Goal: Task Accomplishment & Management: Use online tool/utility

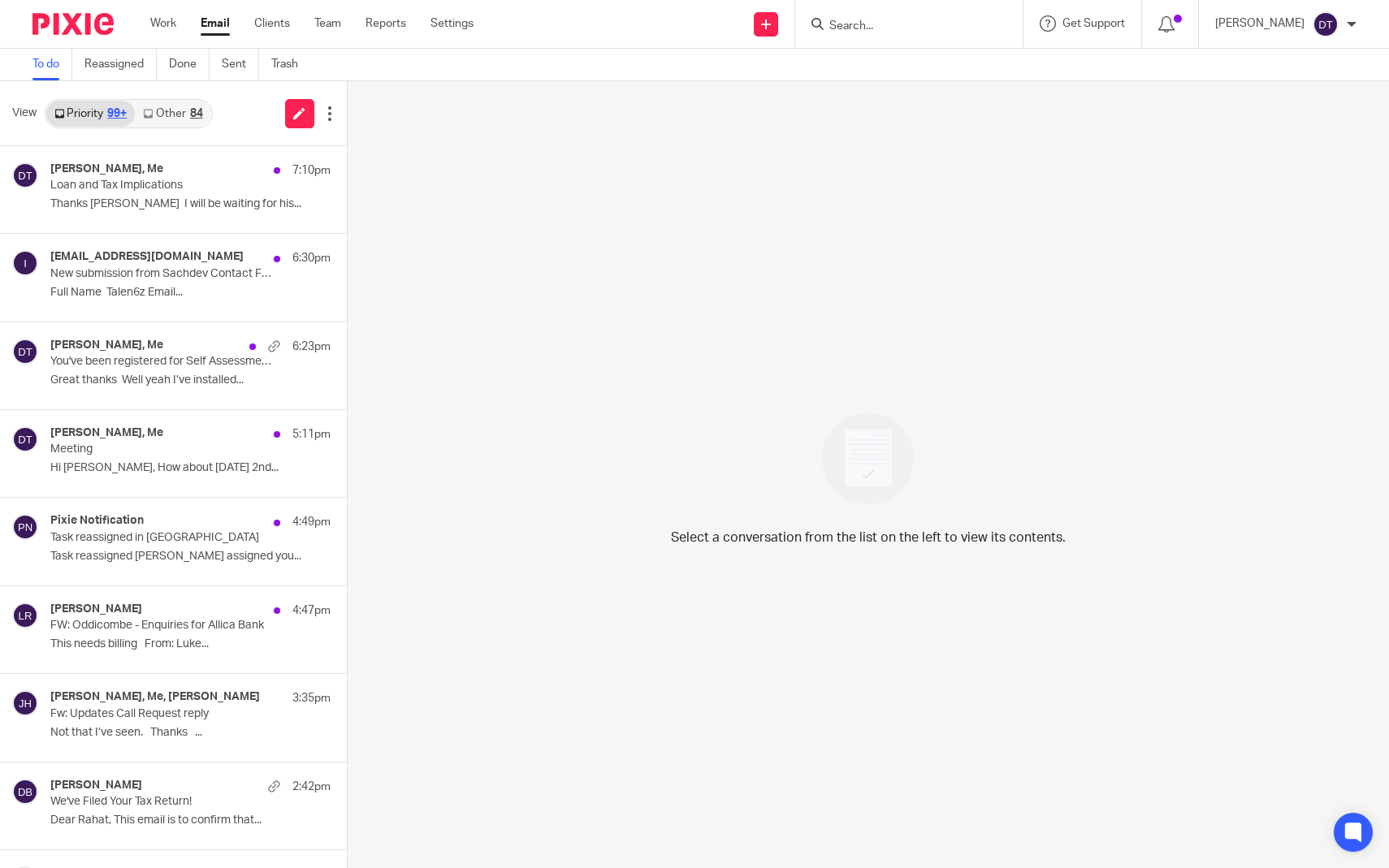
click at [188, 116] on link "Other 84" at bounding box center [173, 114] width 75 height 26
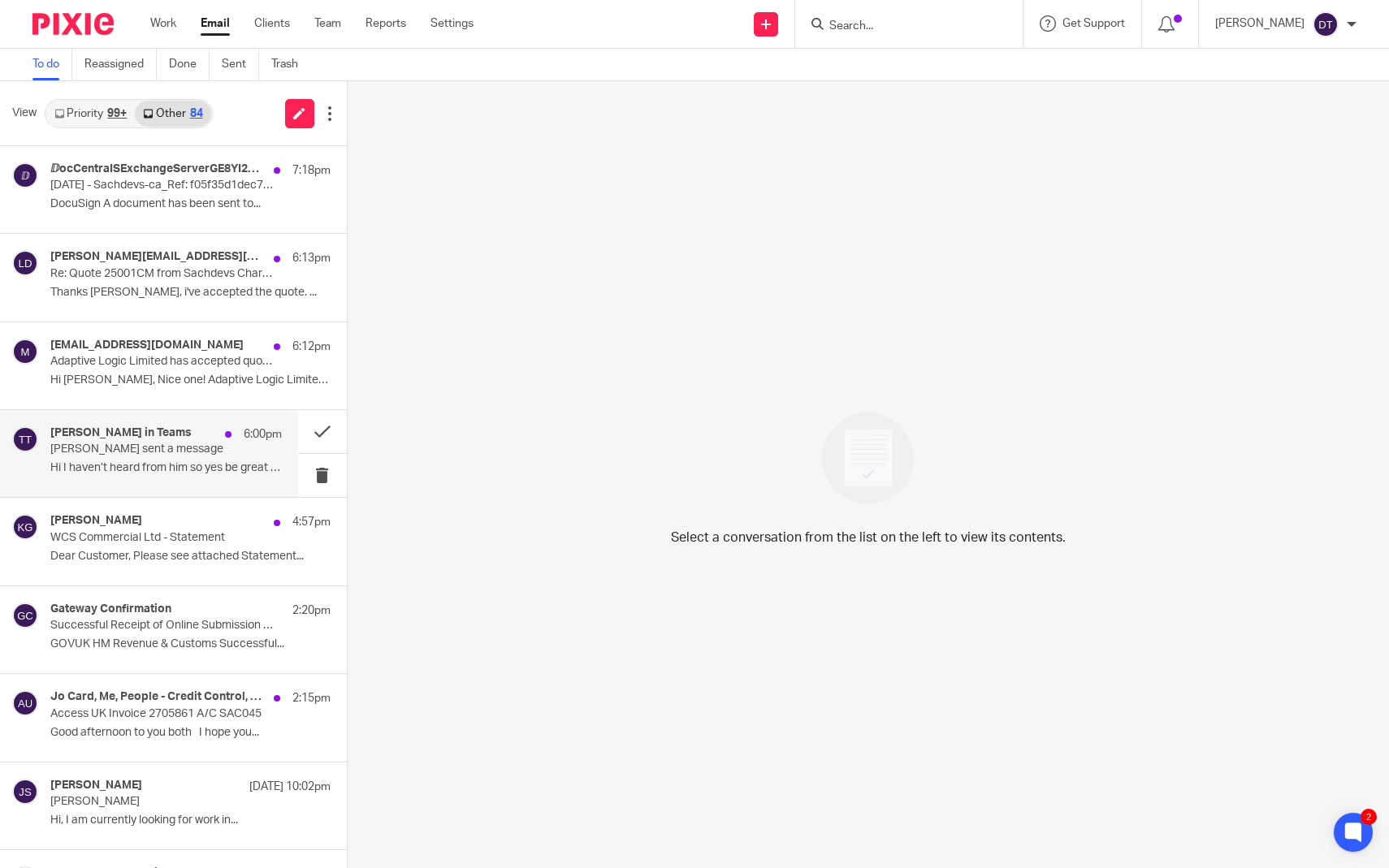
click at [191, 475] on div "[PERSON_NAME] in Teams 6:00pm [PERSON_NAME] sent a message Hi I haven’t heard f…" at bounding box center [166, 454] width 231 height 54
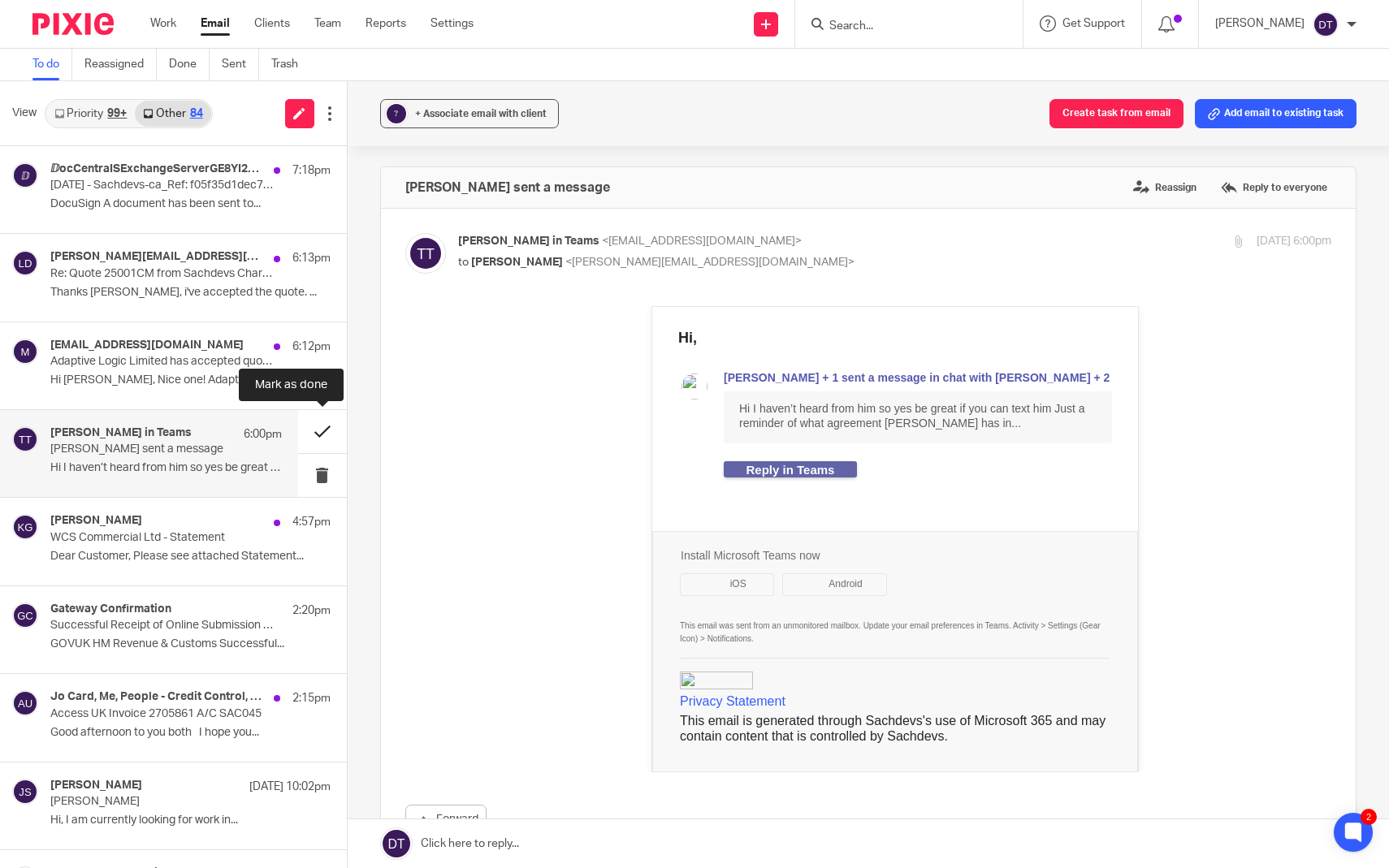
click at [326, 432] on button at bounding box center [322, 431] width 49 height 43
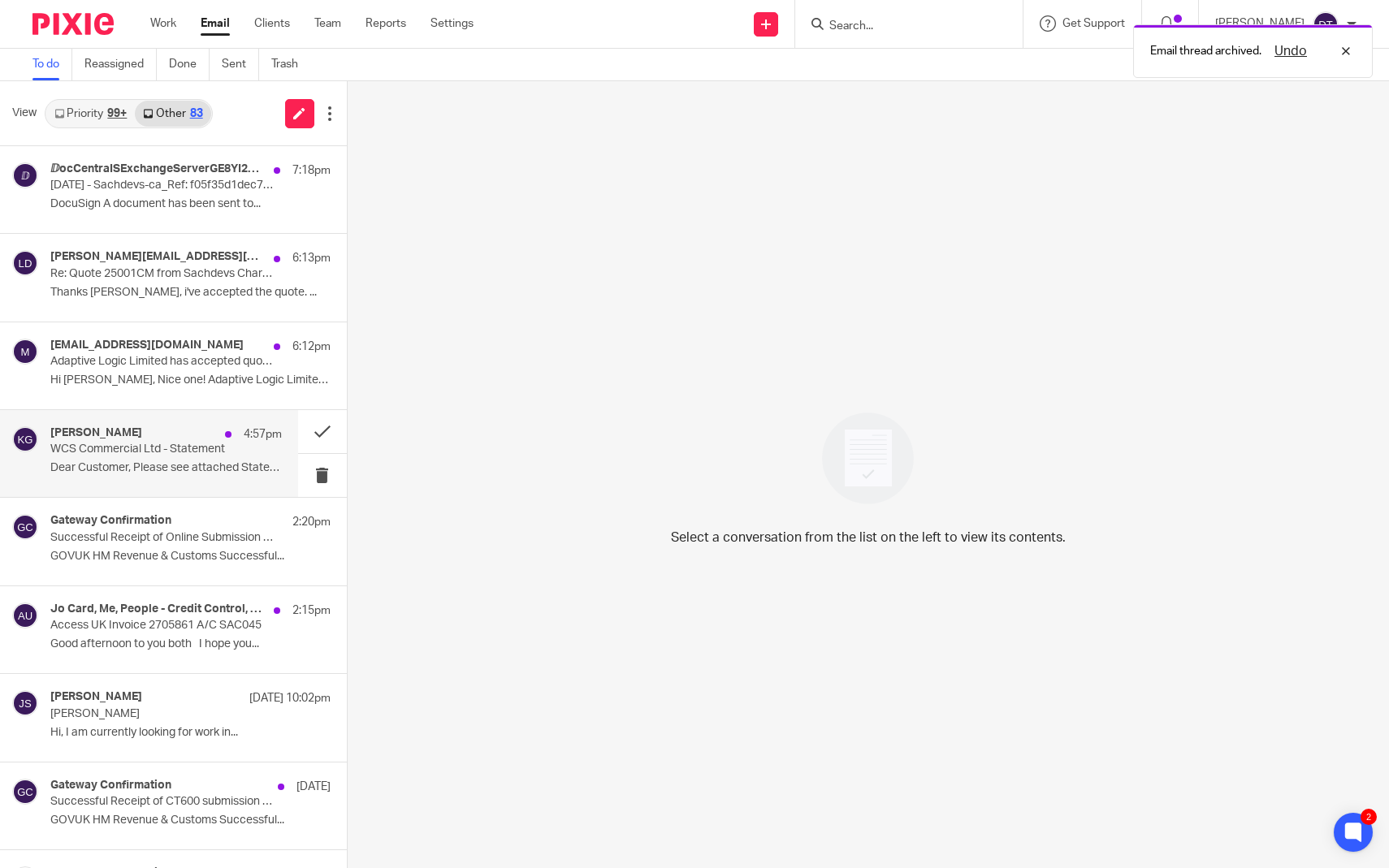
click at [200, 452] on p "WCS Commercial Ltd - Statement" at bounding box center [142, 449] width 185 height 14
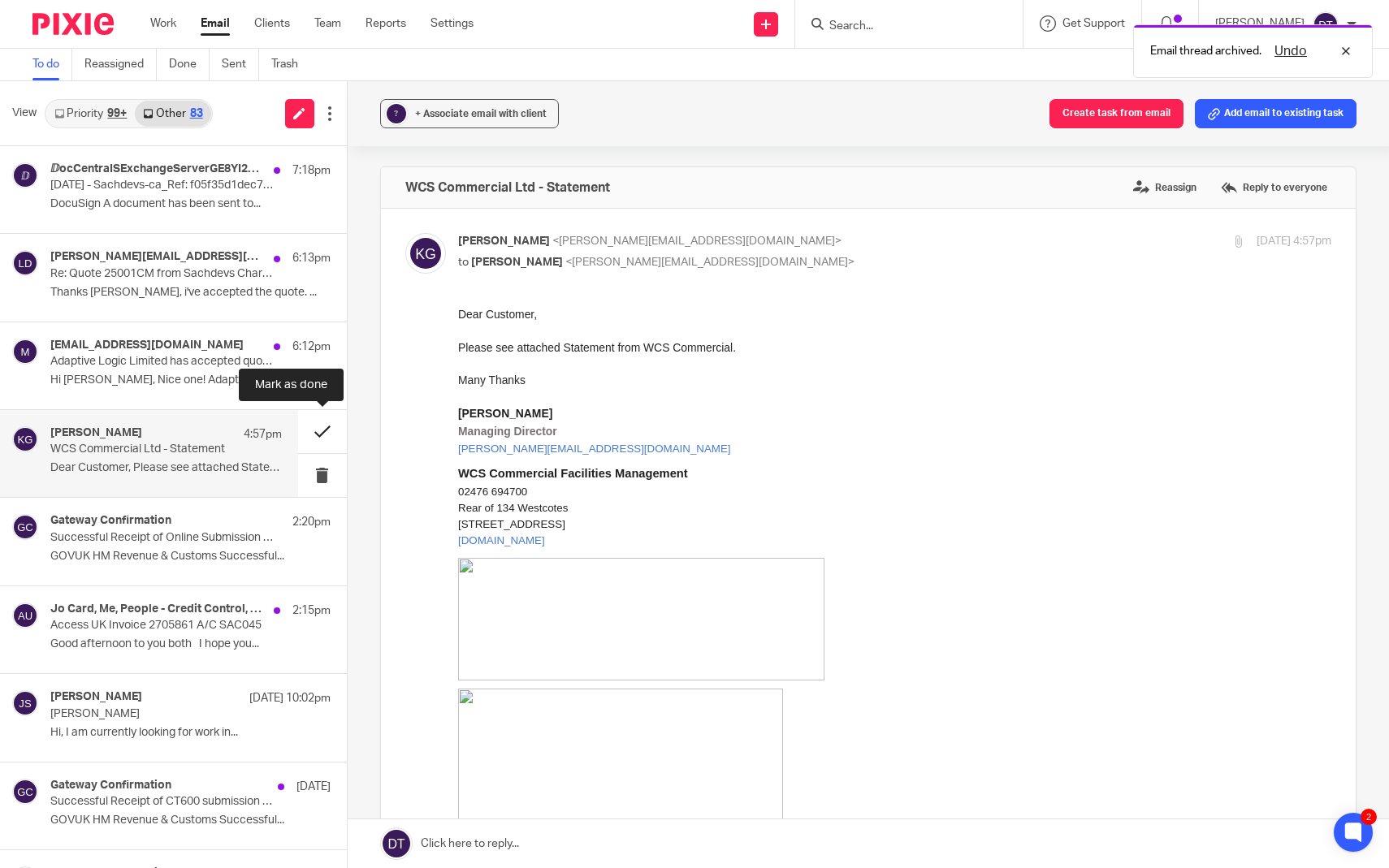
click at [318, 431] on button at bounding box center [322, 431] width 49 height 43
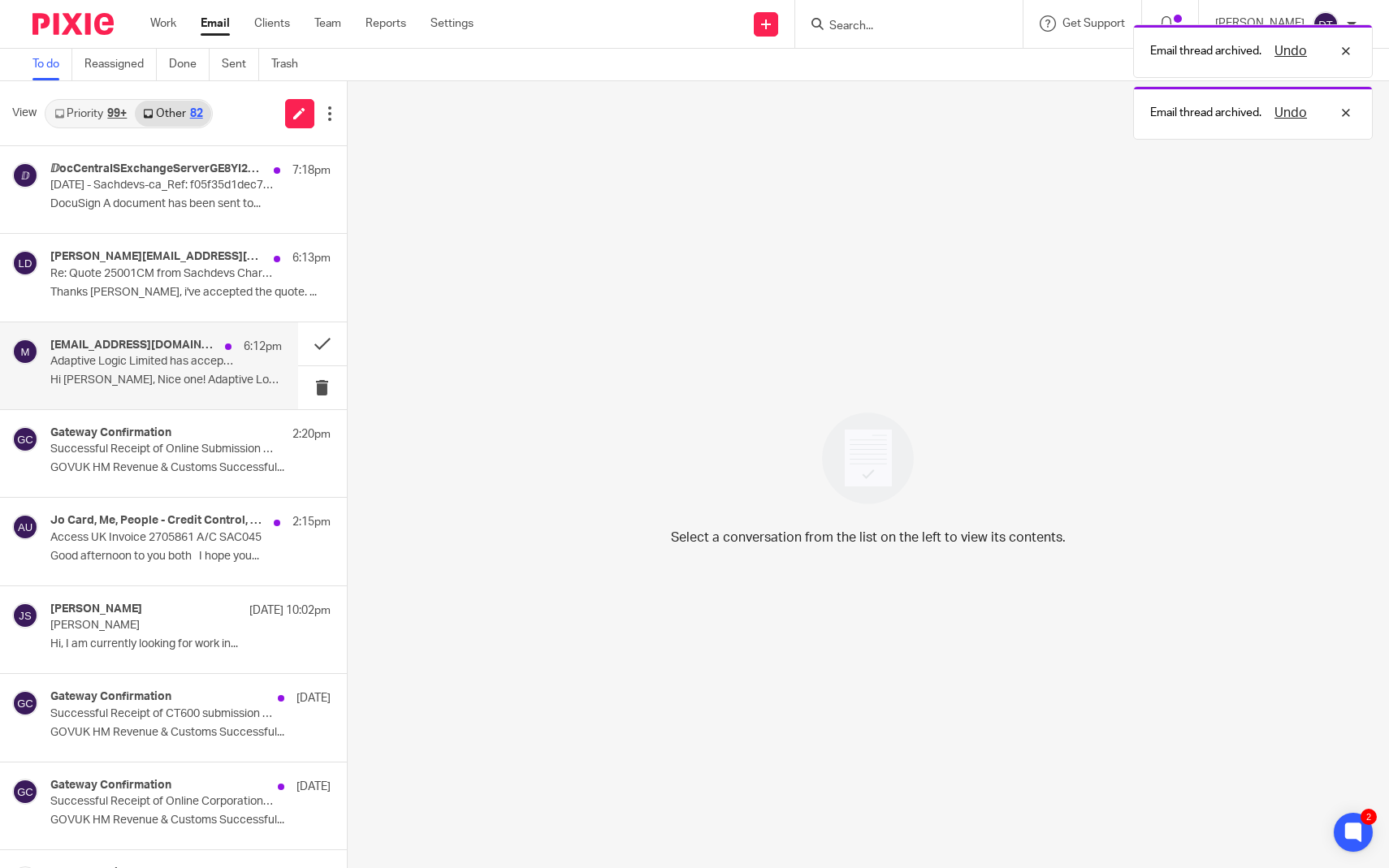
click at [154, 352] on div "[EMAIL_ADDRESS][DOMAIN_NAME] 6:12pm" at bounding box center [166, 347] width 231 height 17
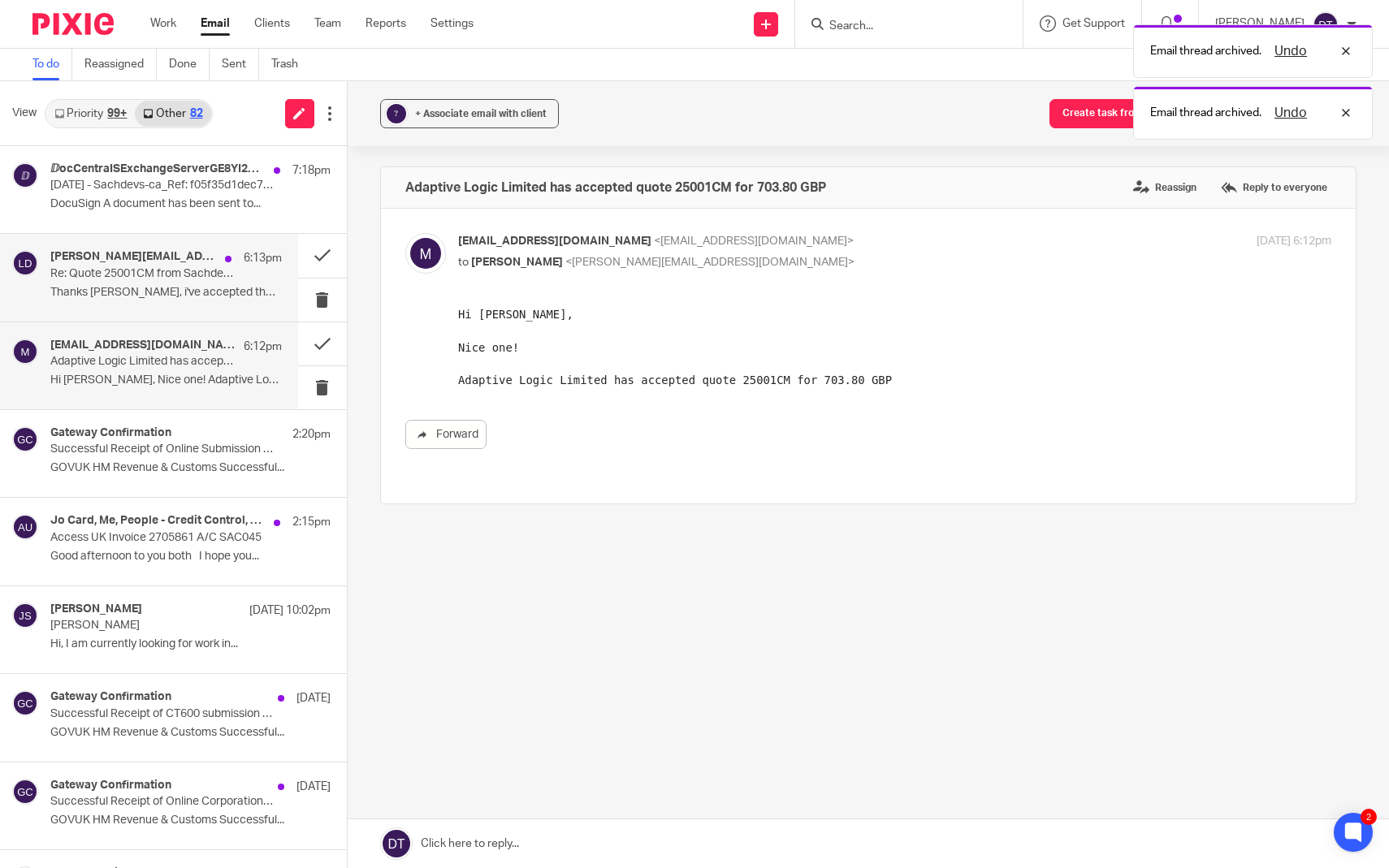
click at [142, 295] on p "Thanks [PERSON_NAME], i've accepted the quote. ..." at bounding box center [166, 293] width 231 height 14
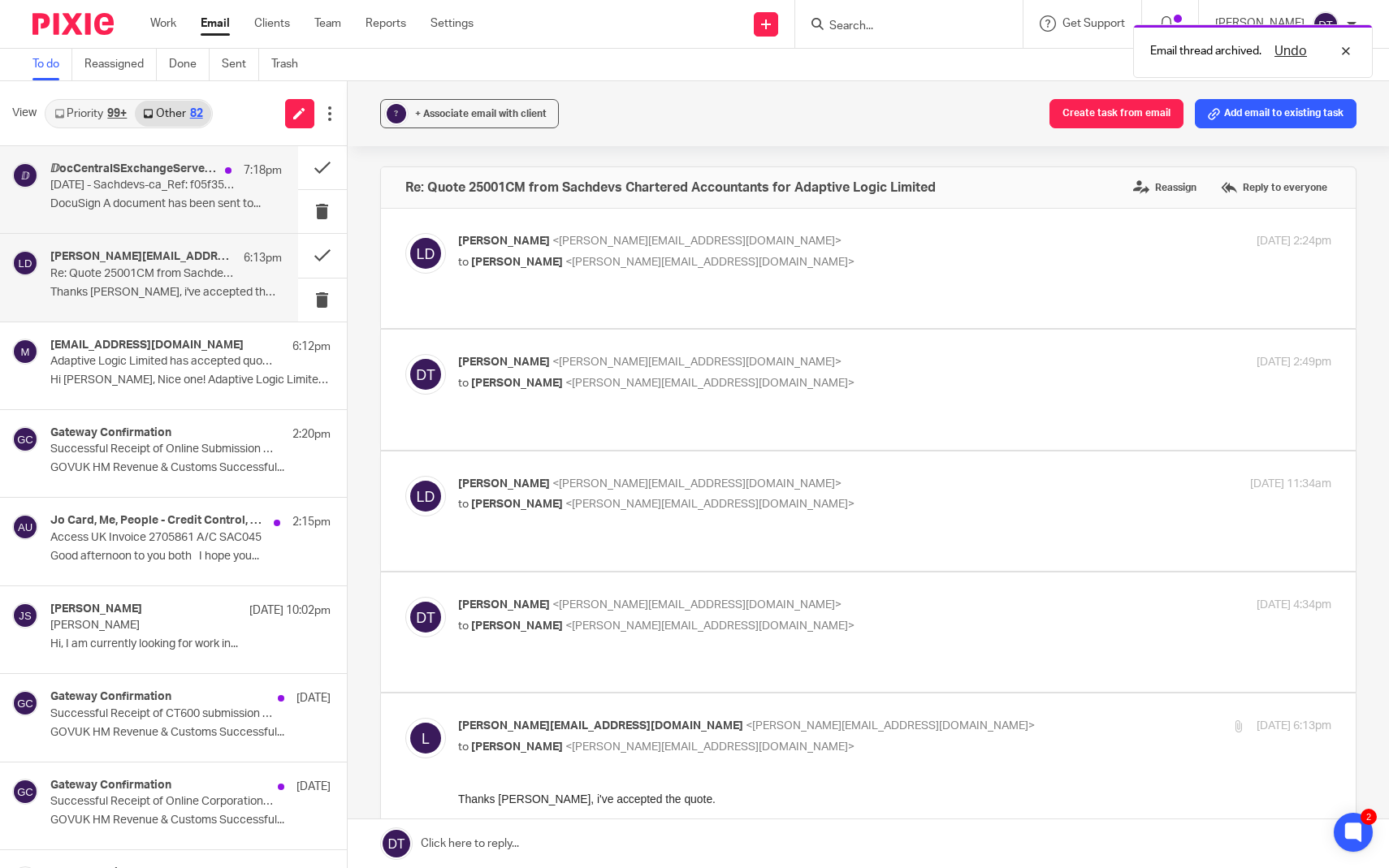
click at [156, 220] on div "ⅅocCentraISExchangeServerGE8YI27DXG72K30ZH2MHGWQCJ163D6Q3WG5FNEY3P4ZLEAEKLKQVPM…" at bounding box center [149, 189] width 298 height 87
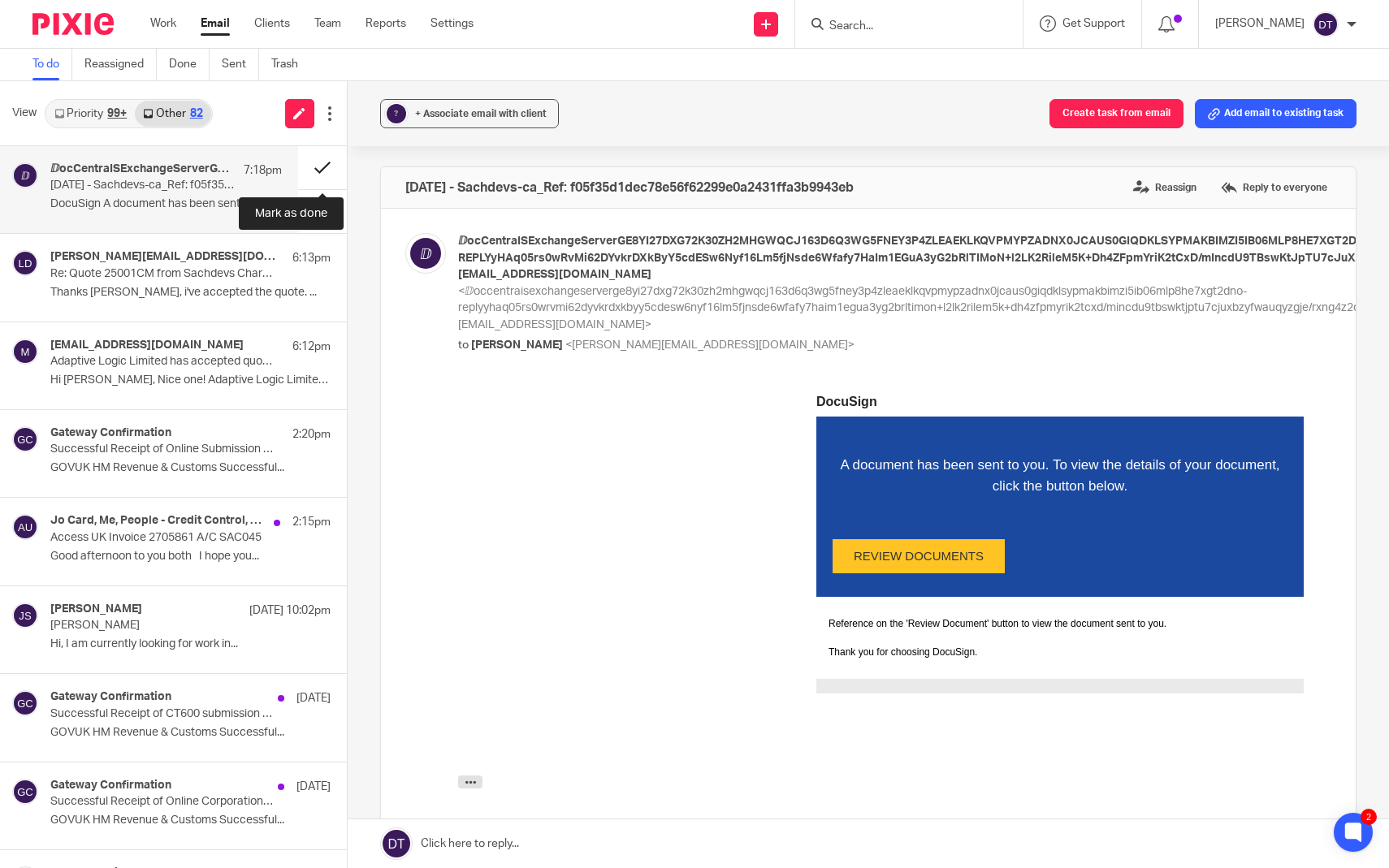
click at [330, 167] on button at bounding box center [322, 167] width 49 height 43
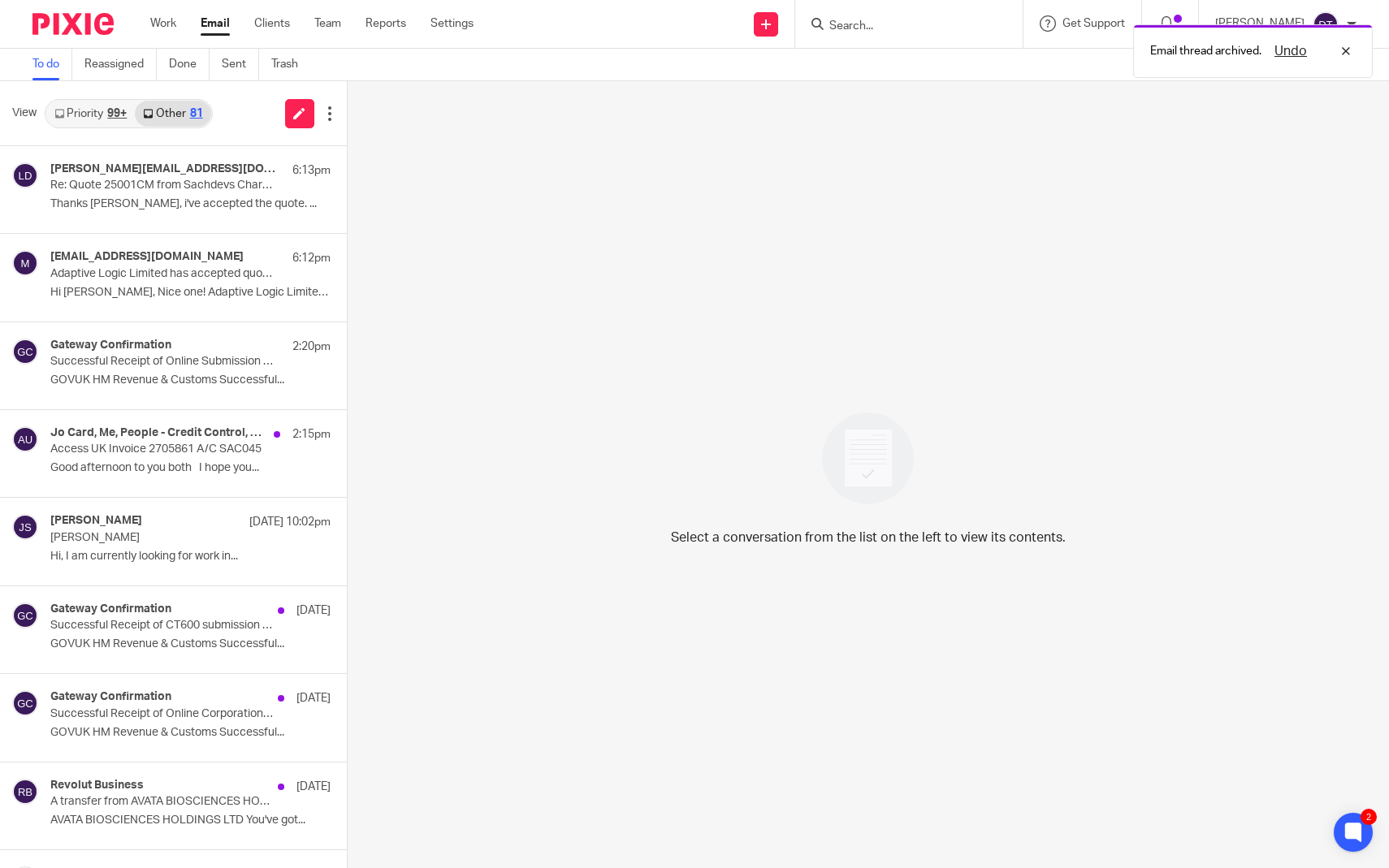
click at [99, 107] on link "Priority 99+" at bounding box center [90, 114] width 89 height 26
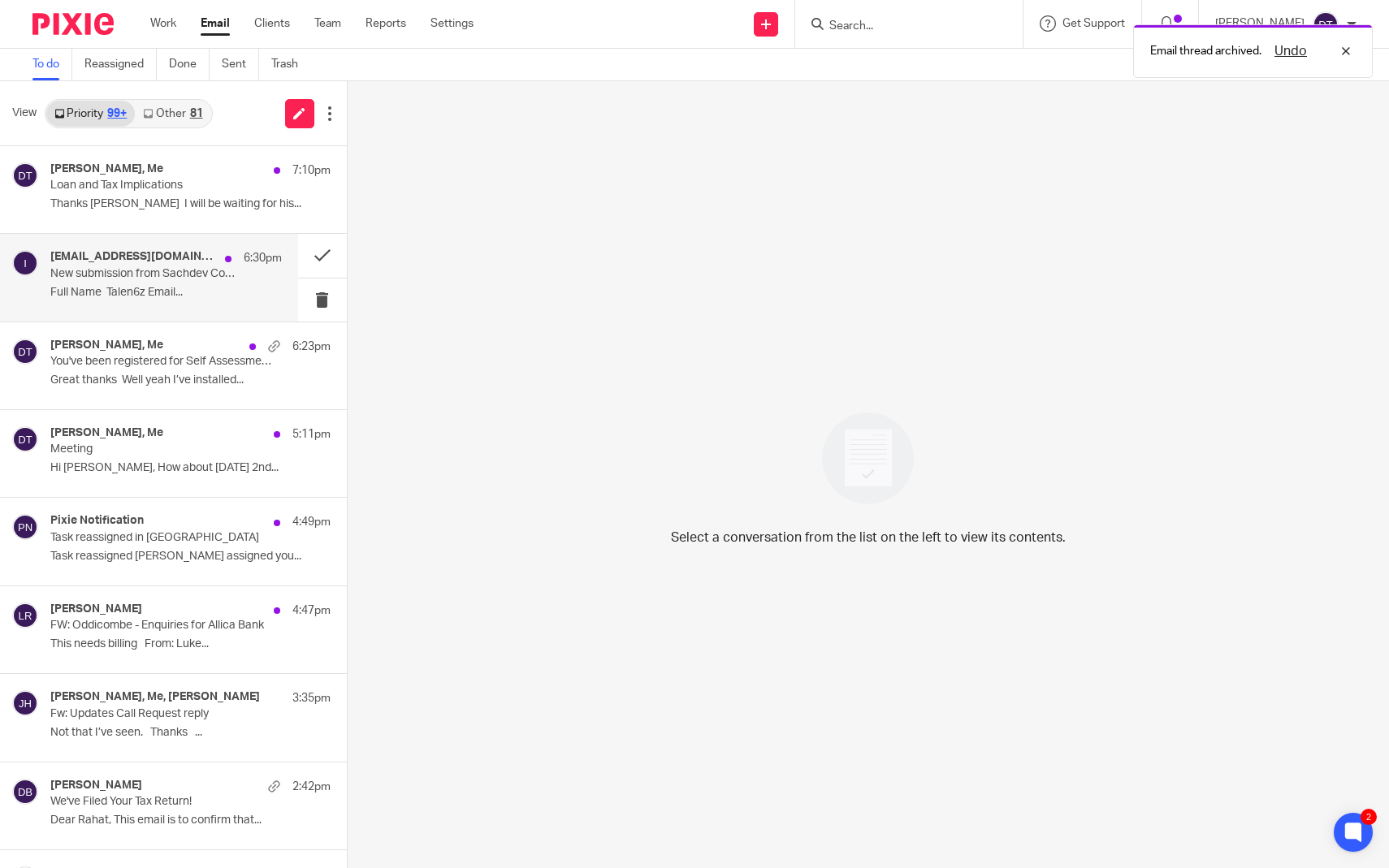
click at [139, 273] on p "New submission from Sachdev Contact Form" at bounding box center [142, 274] width 185 height 14
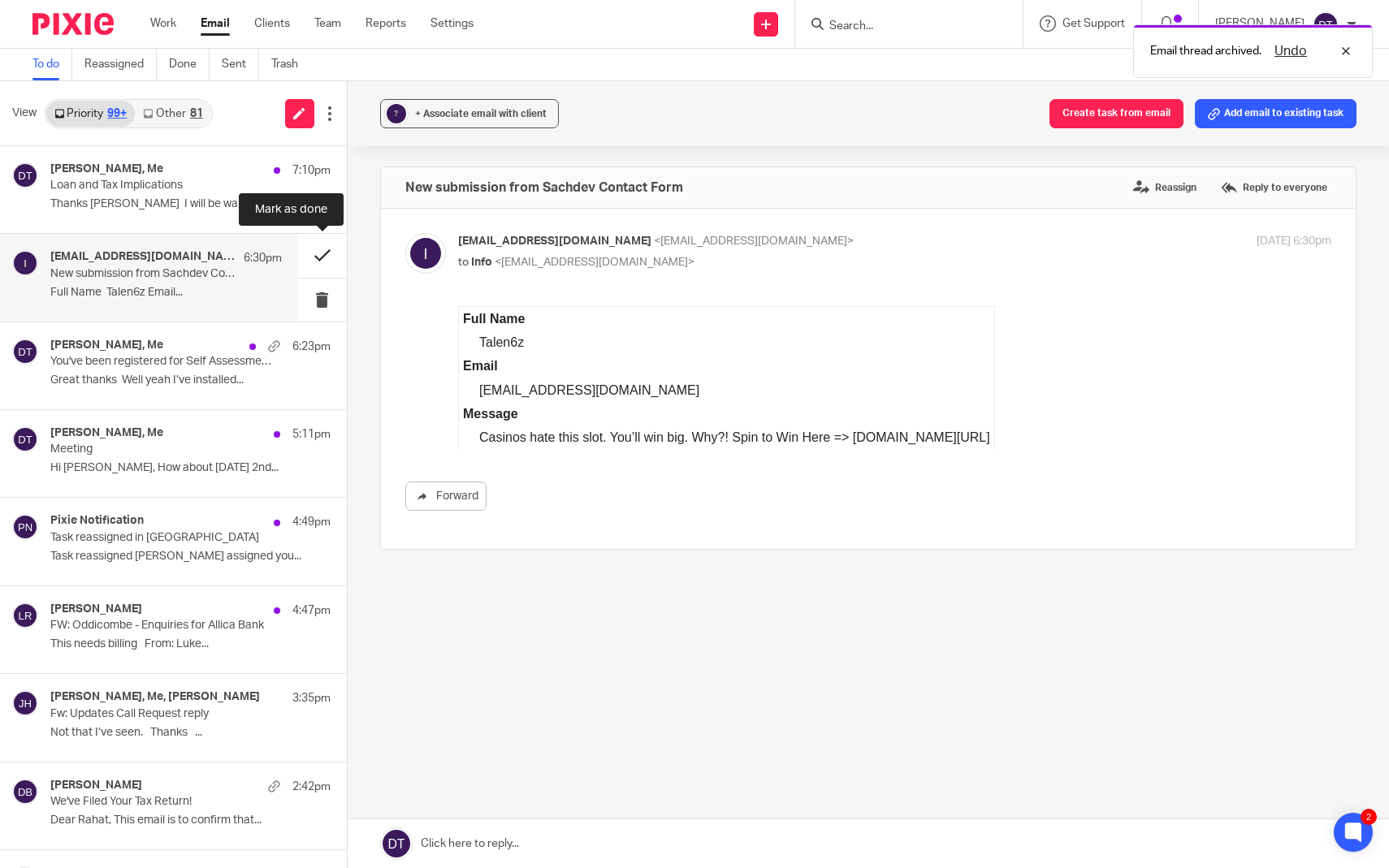
click at [324, 256] on button at bounding box center [322, 255] width 49 height 43
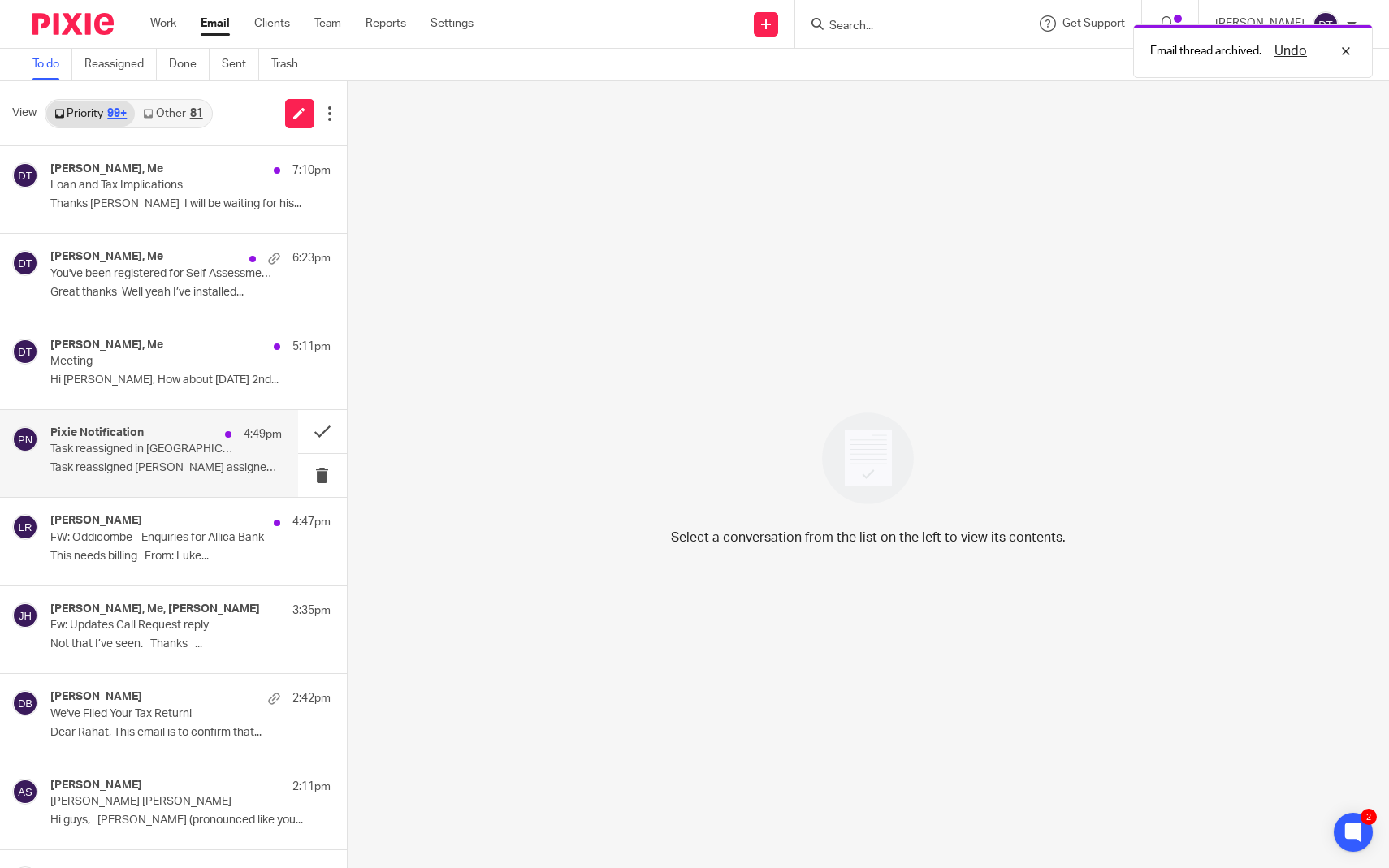
click at [178, 452] on p "Task reassigned in [GEOGRAPHIC_DATA]" at bounding box center [142, 449] width 185 height 14
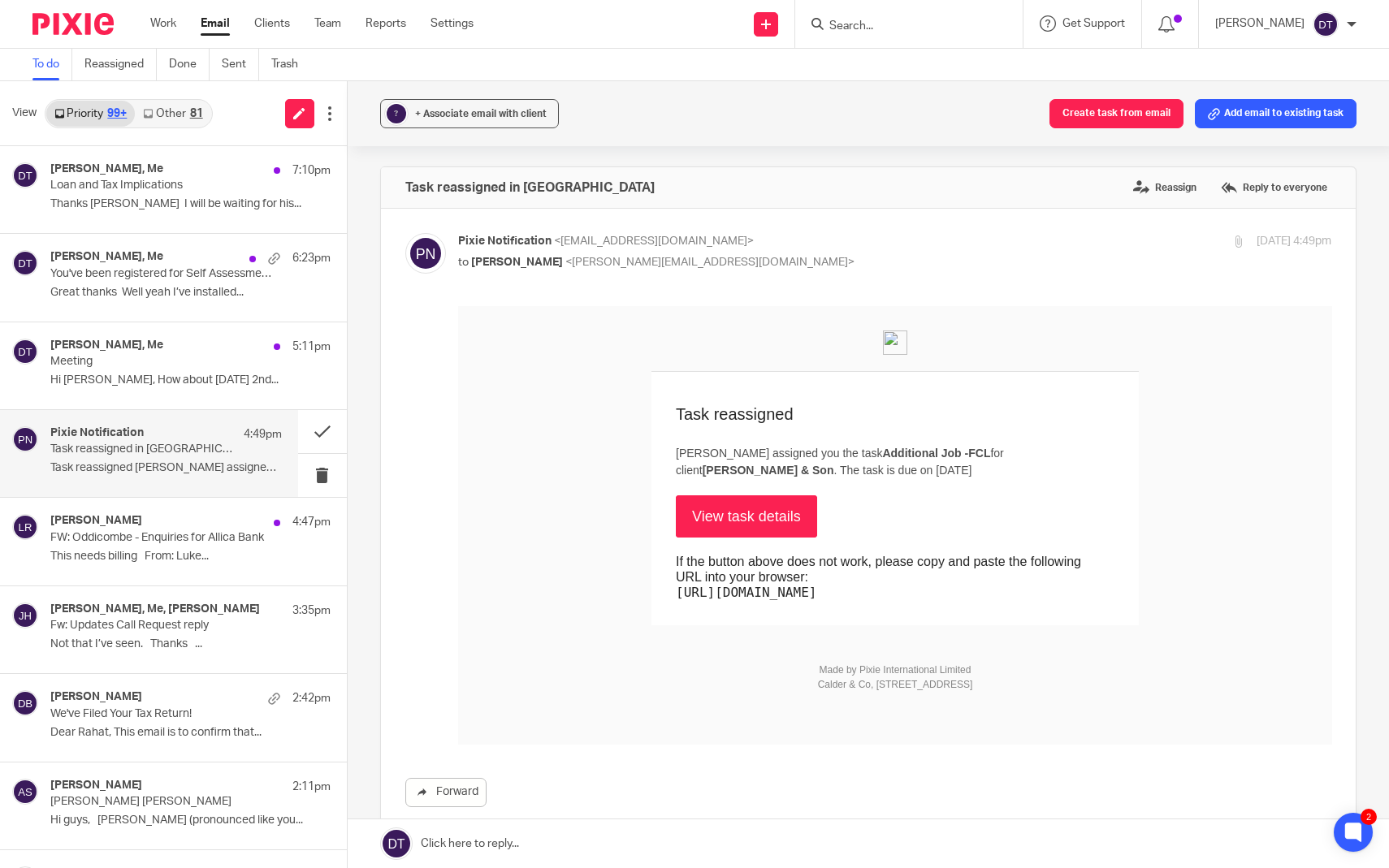
click at [769, 520] on link "View task details" at bounding box center [745, 517] width 141 height 42
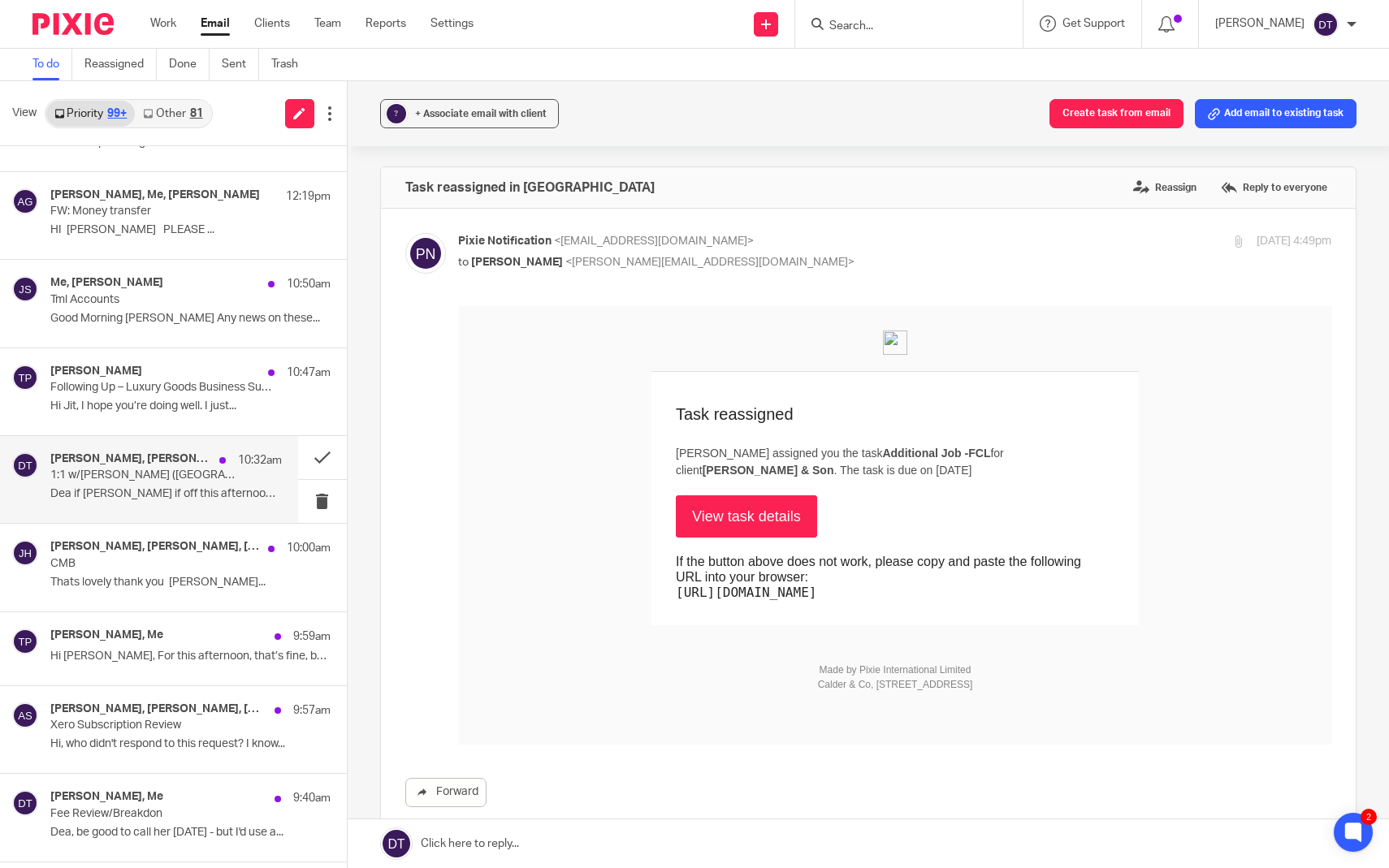
scroll to position [947, 0]
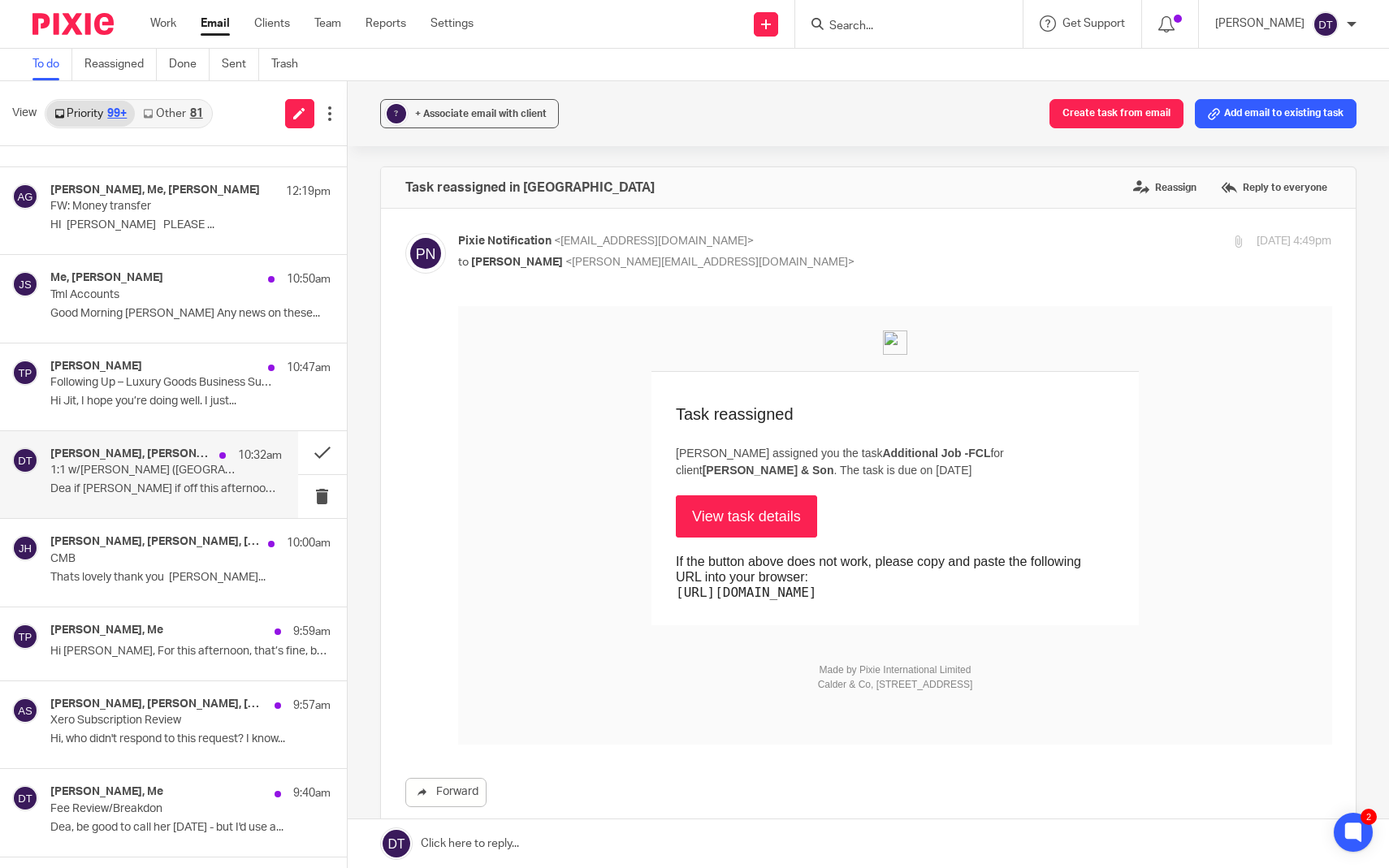
click at [126, 464] on p "1:1 w/[PERSON_NAME] ([GEOGRAPHIC_DATA])" at bounding box center [142, 470] width 185 height 14
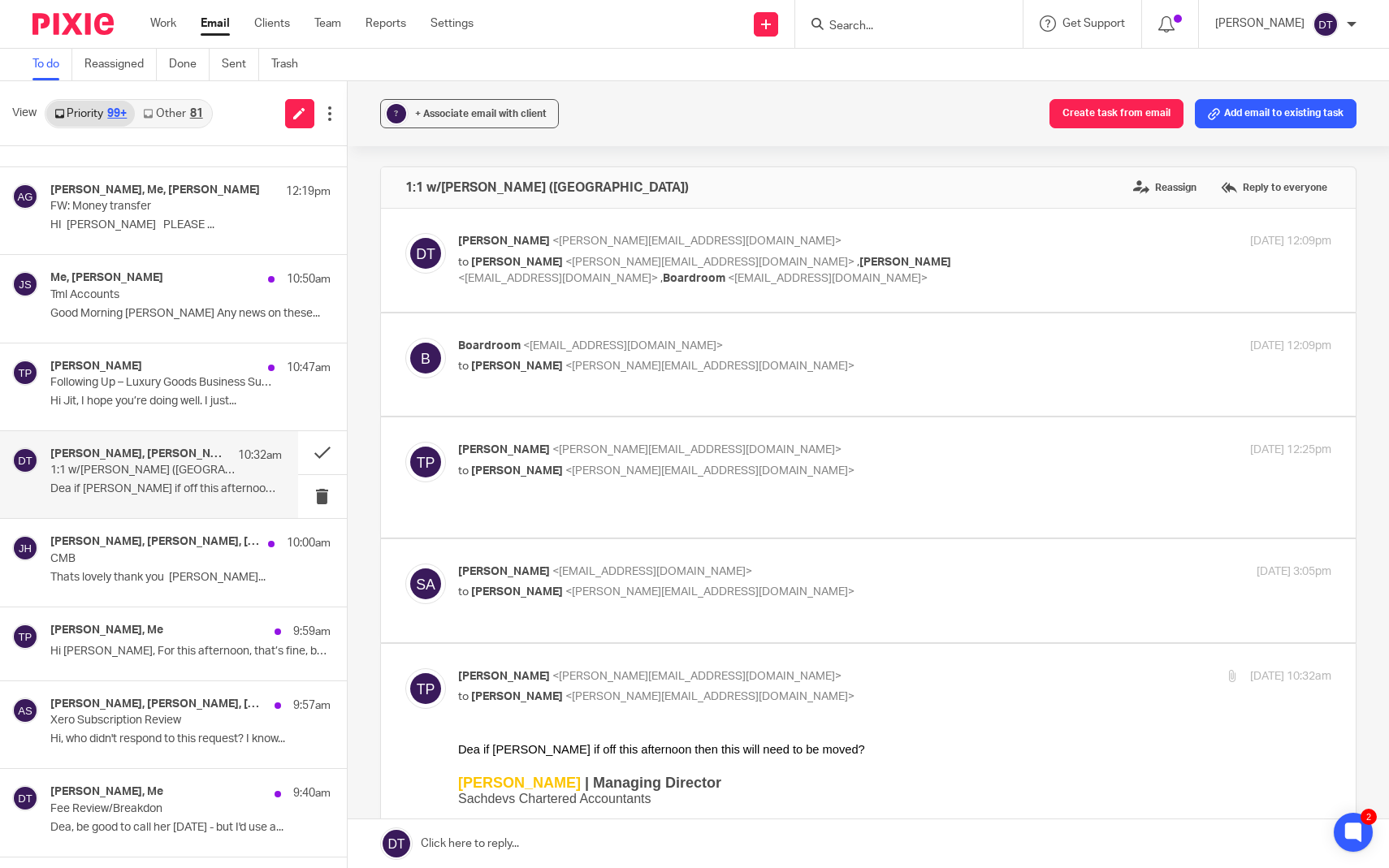
scroll to position [0, 0]
click at [324, 449] on button at bounding box center [322, 452] width 49 height 43
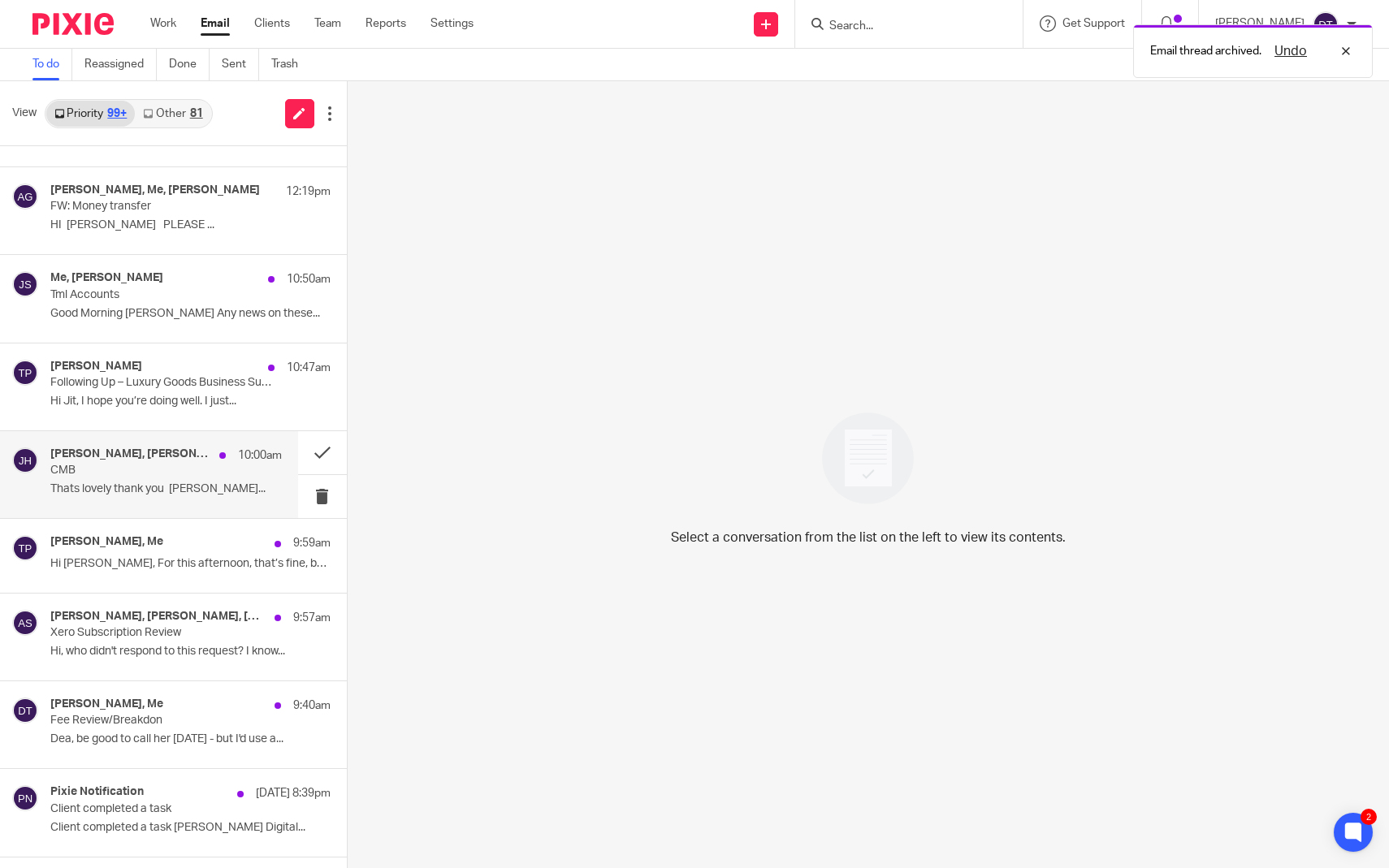
click at [158, 503] on div "[PERSON_NAME], [PERSON_NAME], [PERSON_NAME] 10:00am CMB Thats lovely thank you …" at bounding box center [149, 474] width 298 height 87
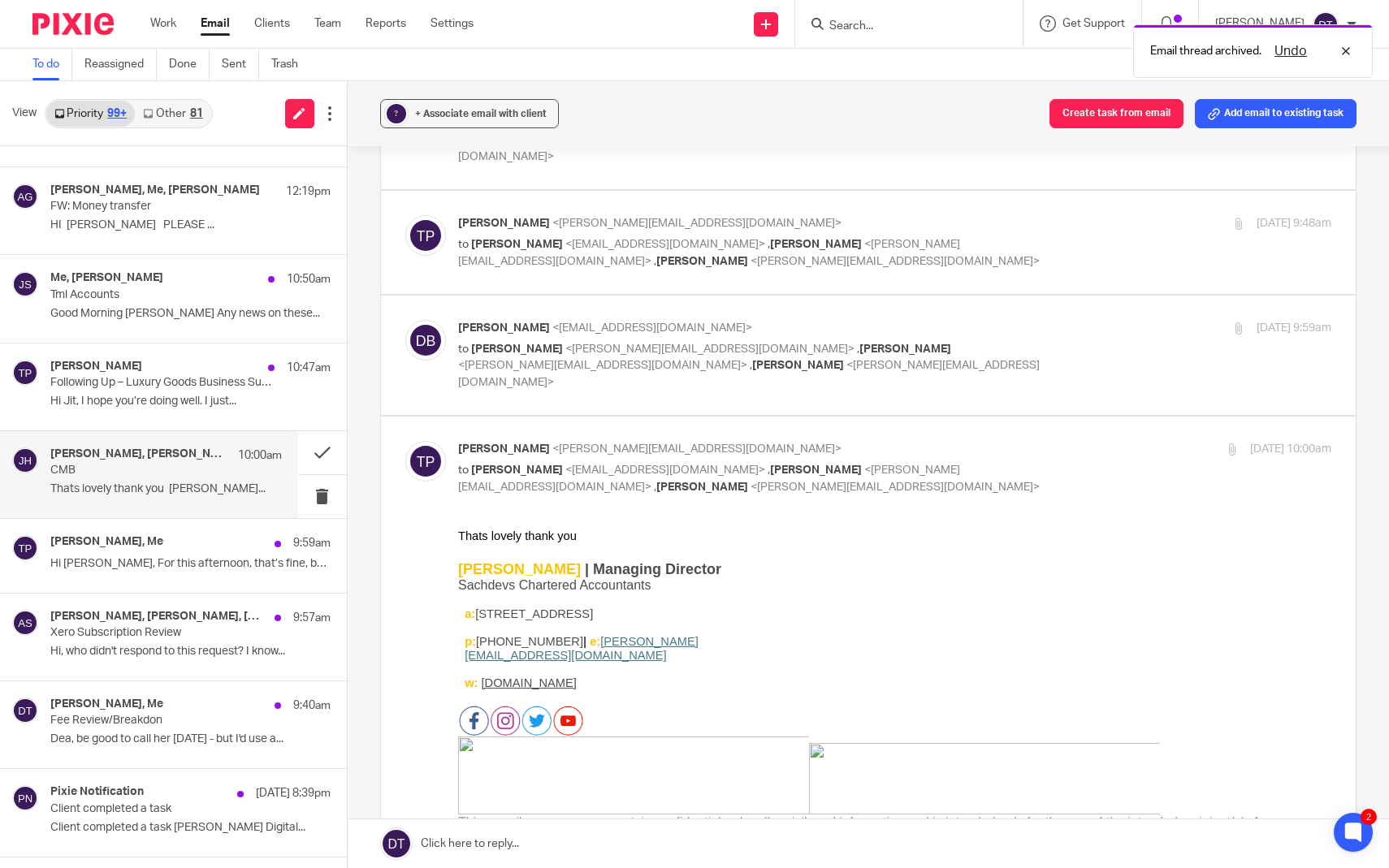
scroll to position [369, 0]
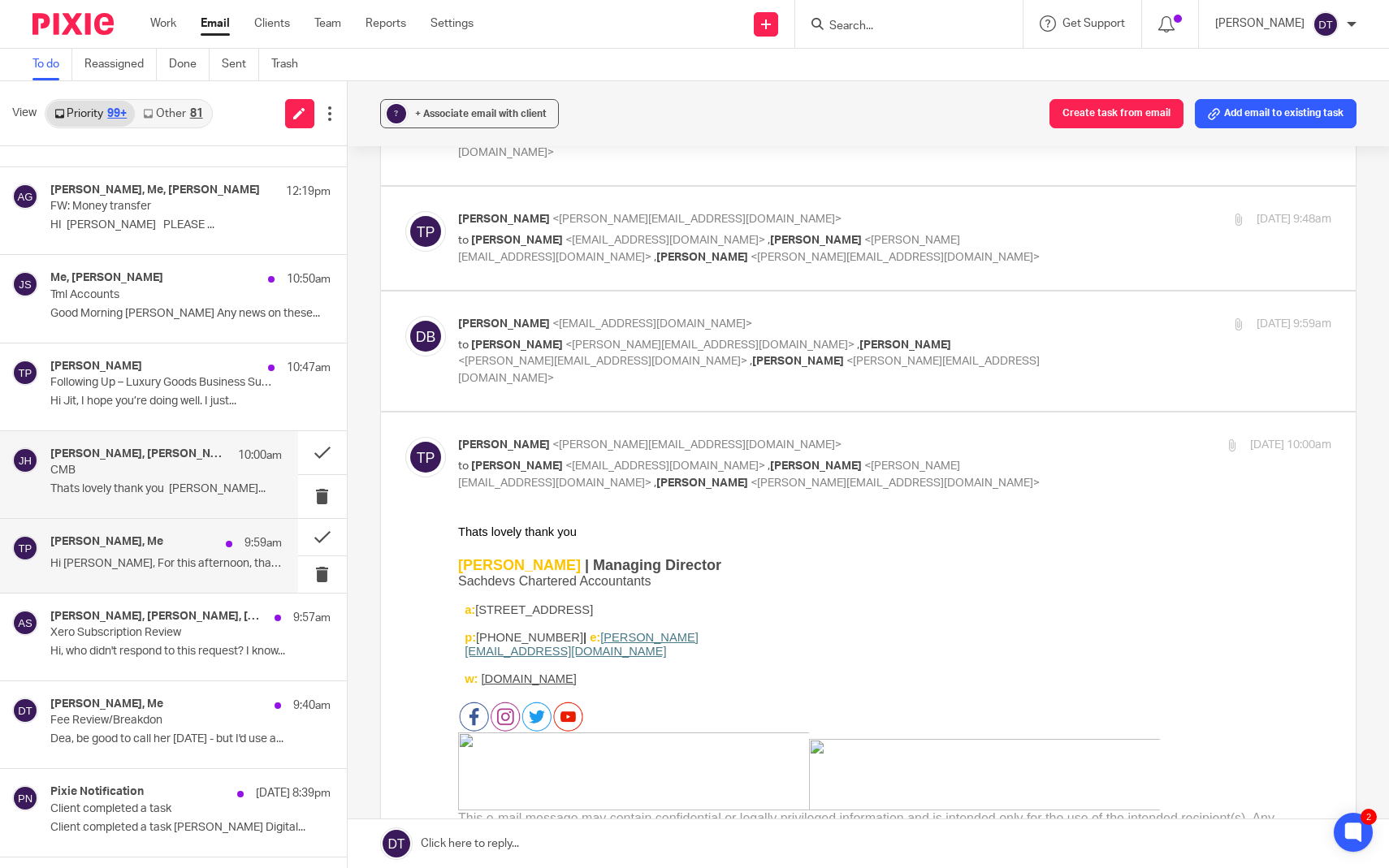
click at [146, 565] on p "Hi [PERSON_NAME], For this afternoon, that’s fine, but..." at bounding box center [166, 564] width 231 height 14
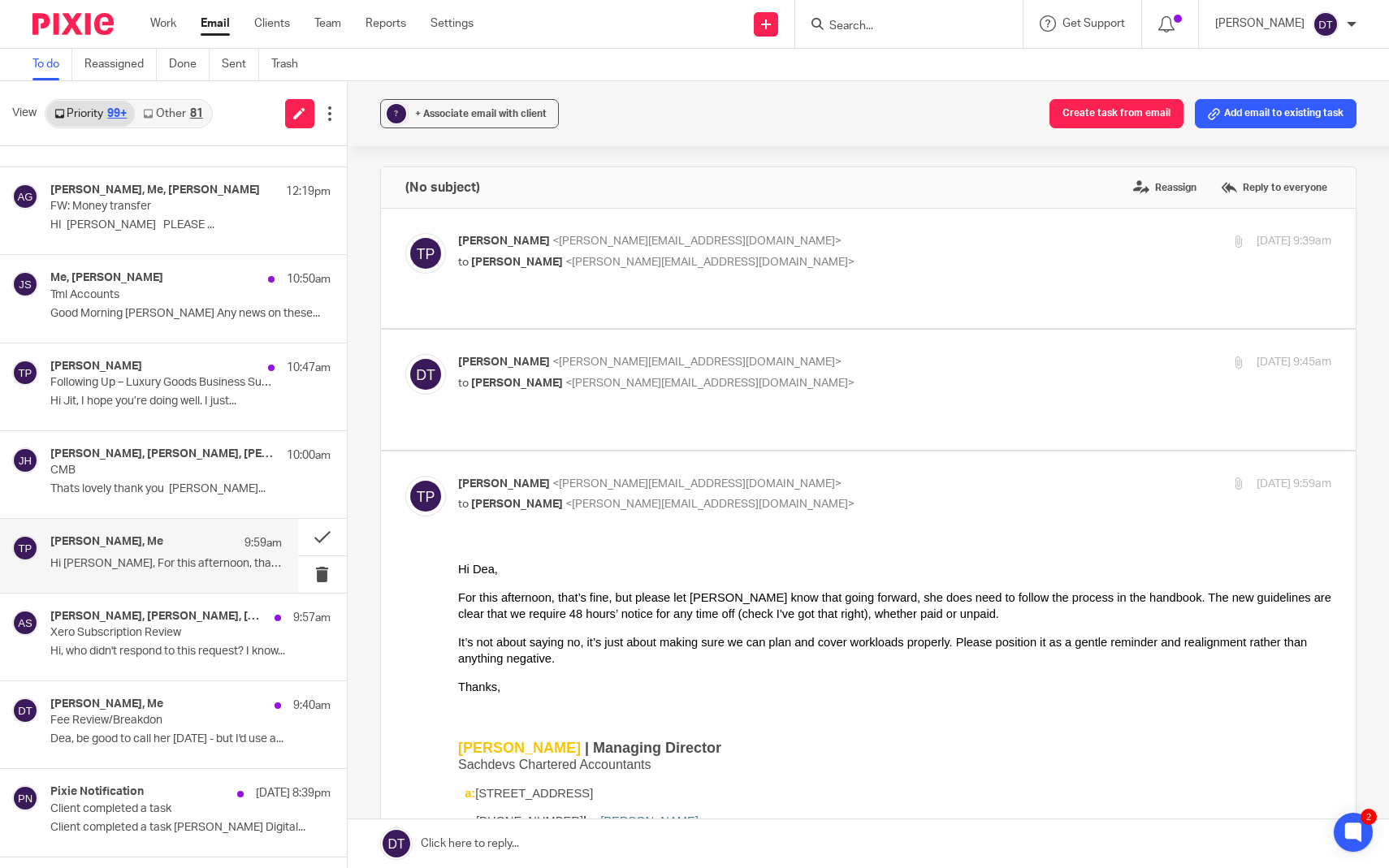
scroll to position [0, 0]
click at [307, 540] on button at bounding box center [322, 537] width 49 height 37
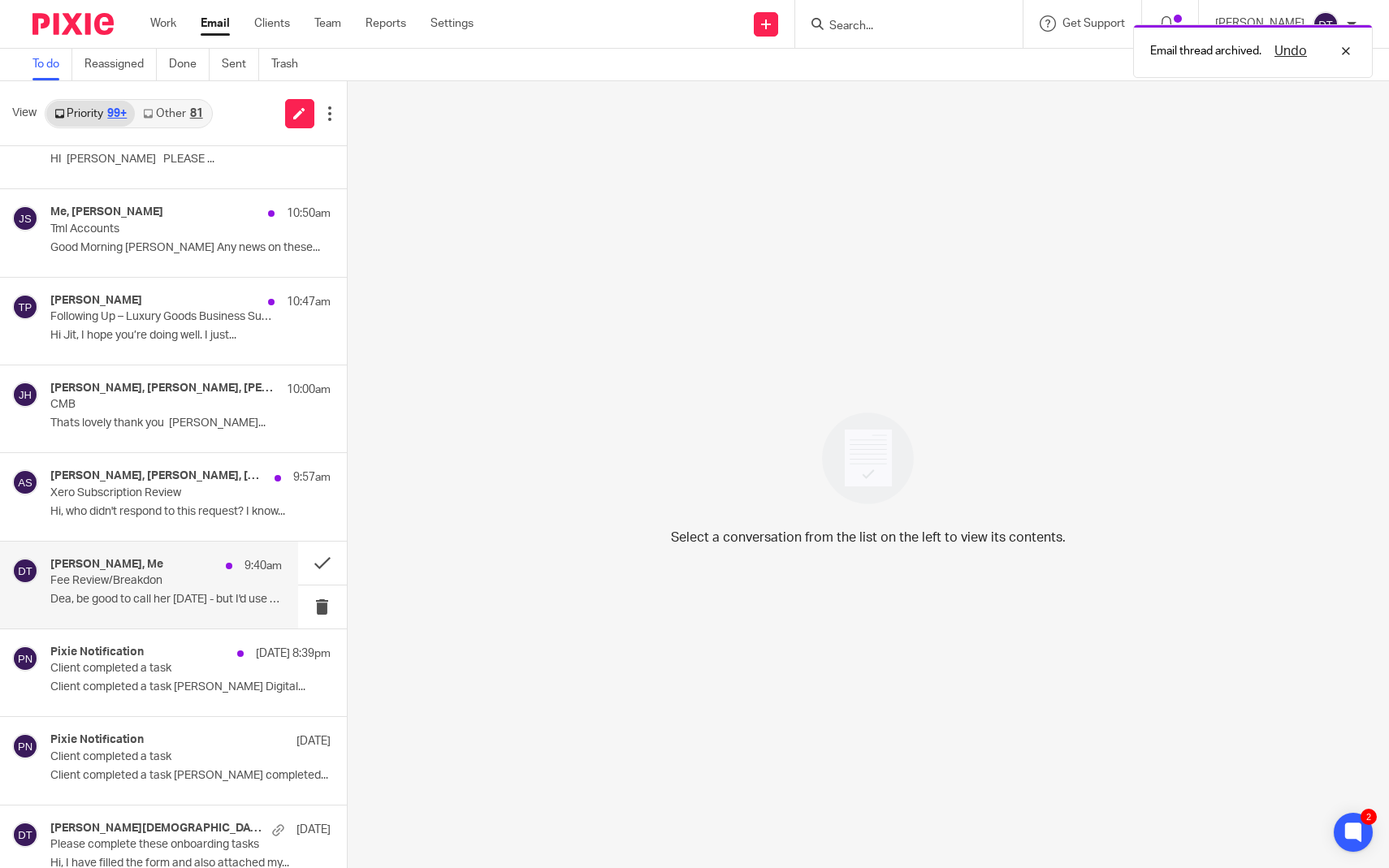
scroll to position [1013, 0]
click at [159, 614] on div "[PERSON_NAME], Me 9:40am Fee Review/Breakdon Dea, be good to call her [DATE] - …" at bounding box center [149, 583] width 298 height 87
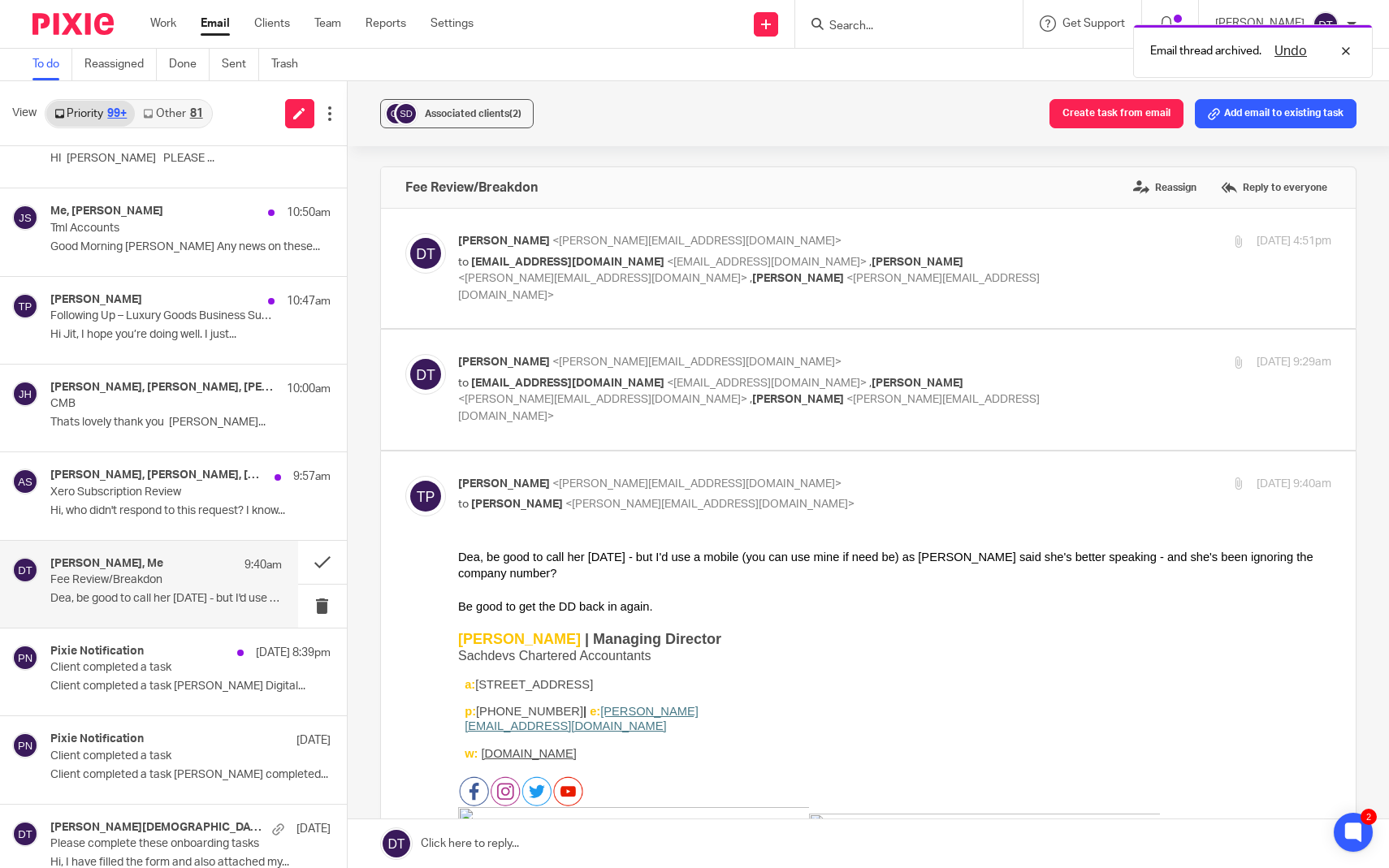
scroll to position [0, 0]
click at [164, 687] on p "Client completed a task [PERSON_NAME] Digital..." at bounding box center [166, 687] width 231 height 14
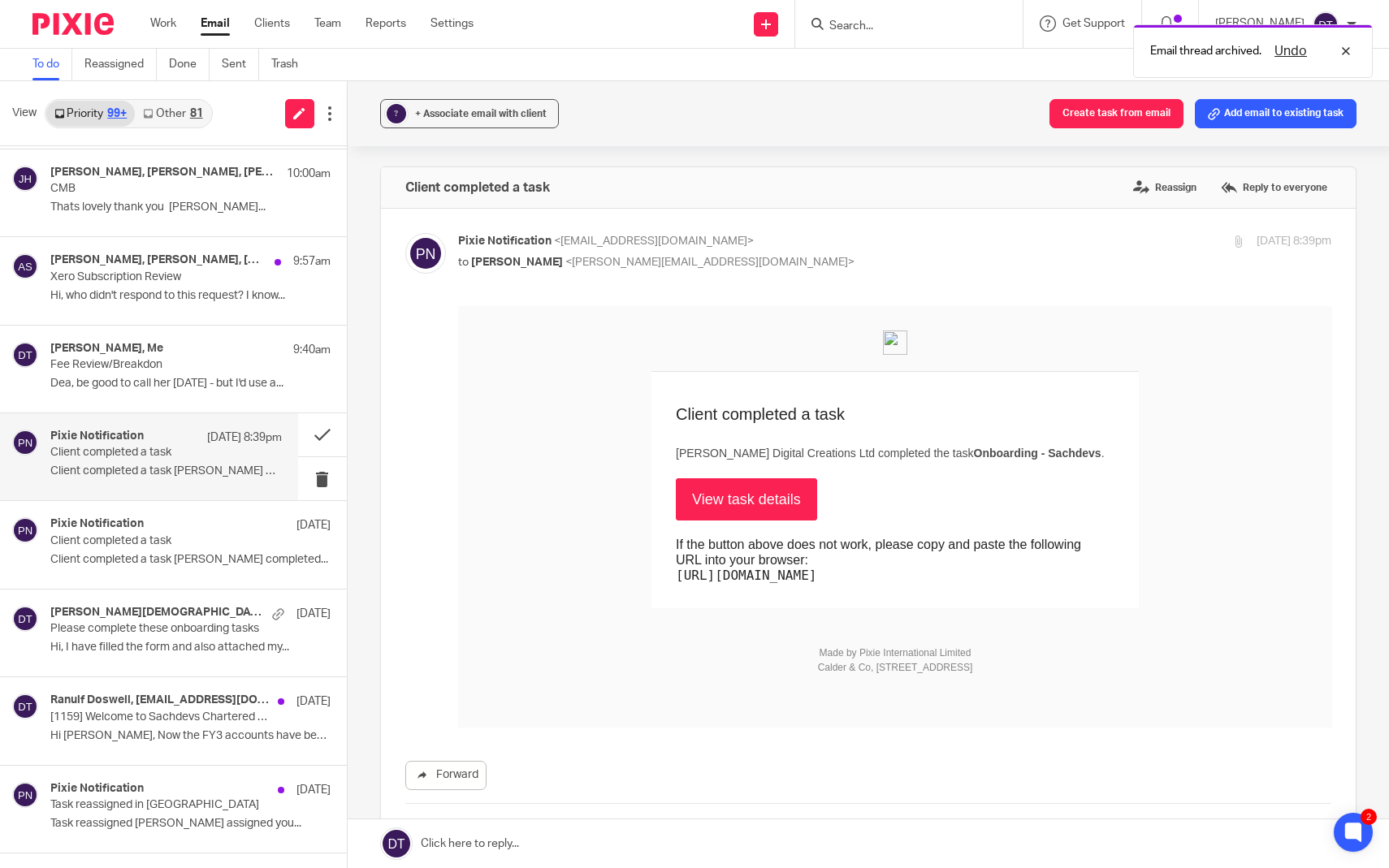
scroll to position [1232, 0]
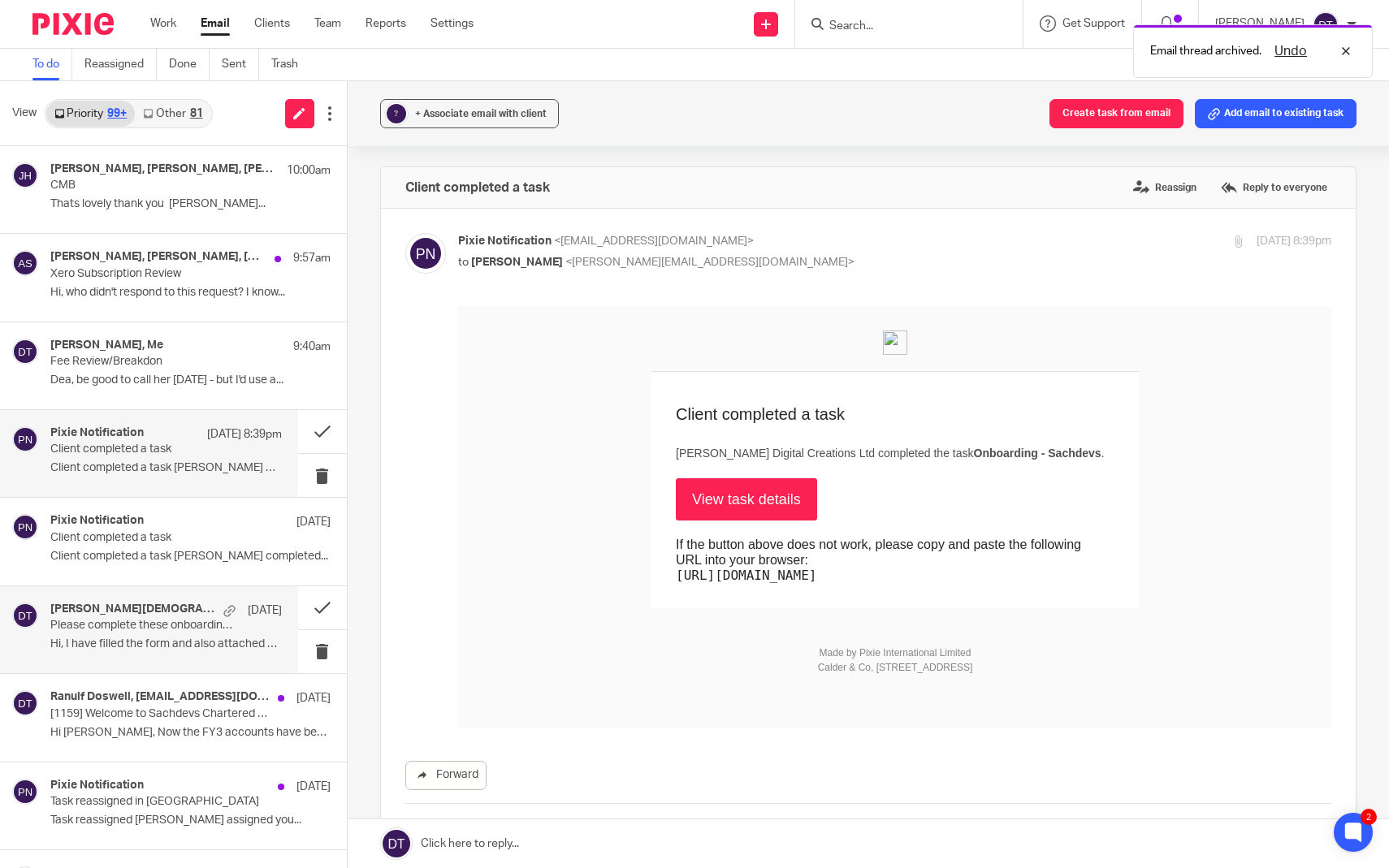
click at [154, 649] on div "[PERSON_NAME][DEMOGRAPHIC_DATA], Me [DATE] Please complete these onboarding tas…" at bounding box center [166, 630] width 231 height 54
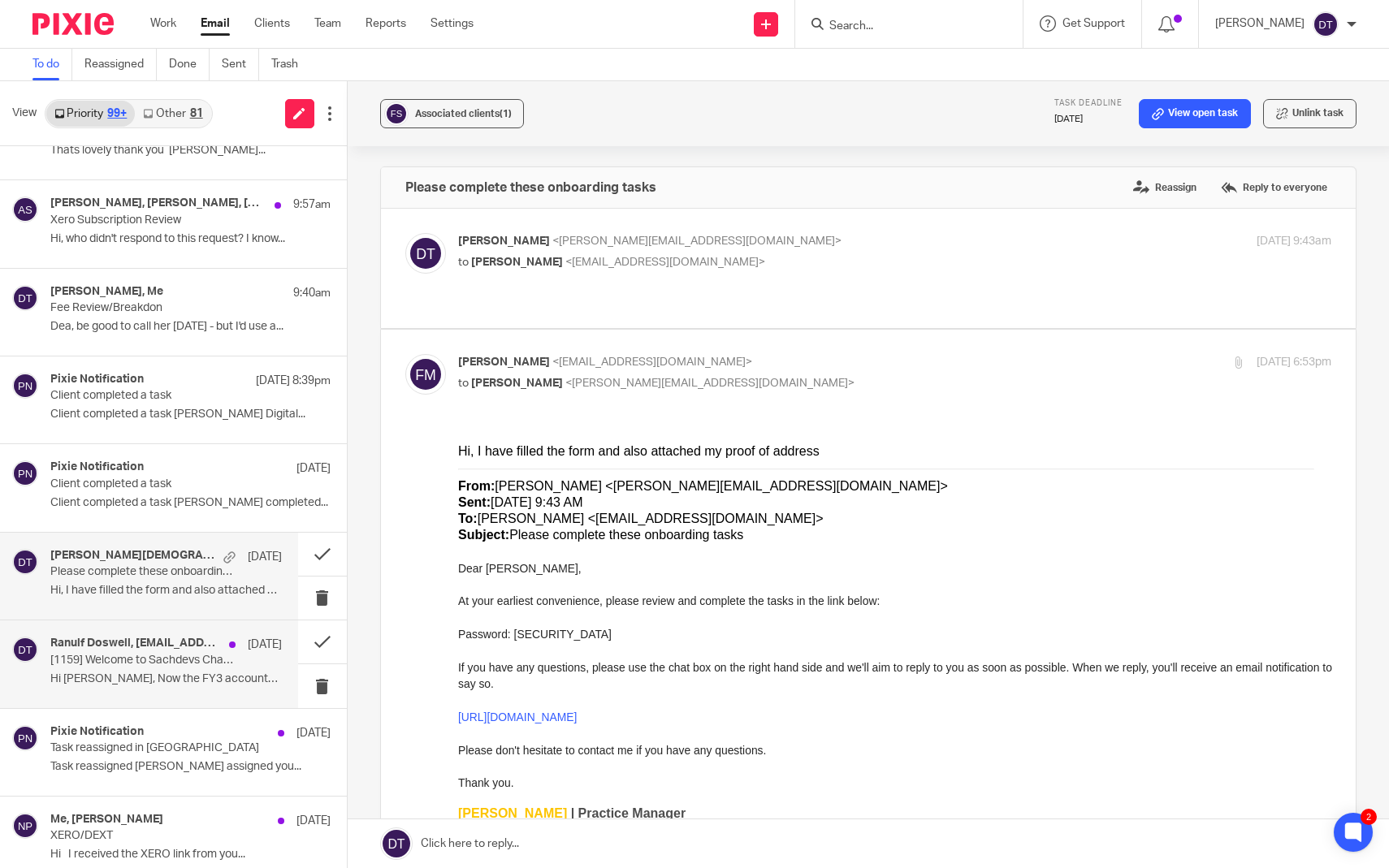
scroll to position [1288, 0]
click at [173, 676] on p "Hi [PERSON_NAME], Now the FY3 accounts have been..." at bounding box center [166, 678] width 231 height 14
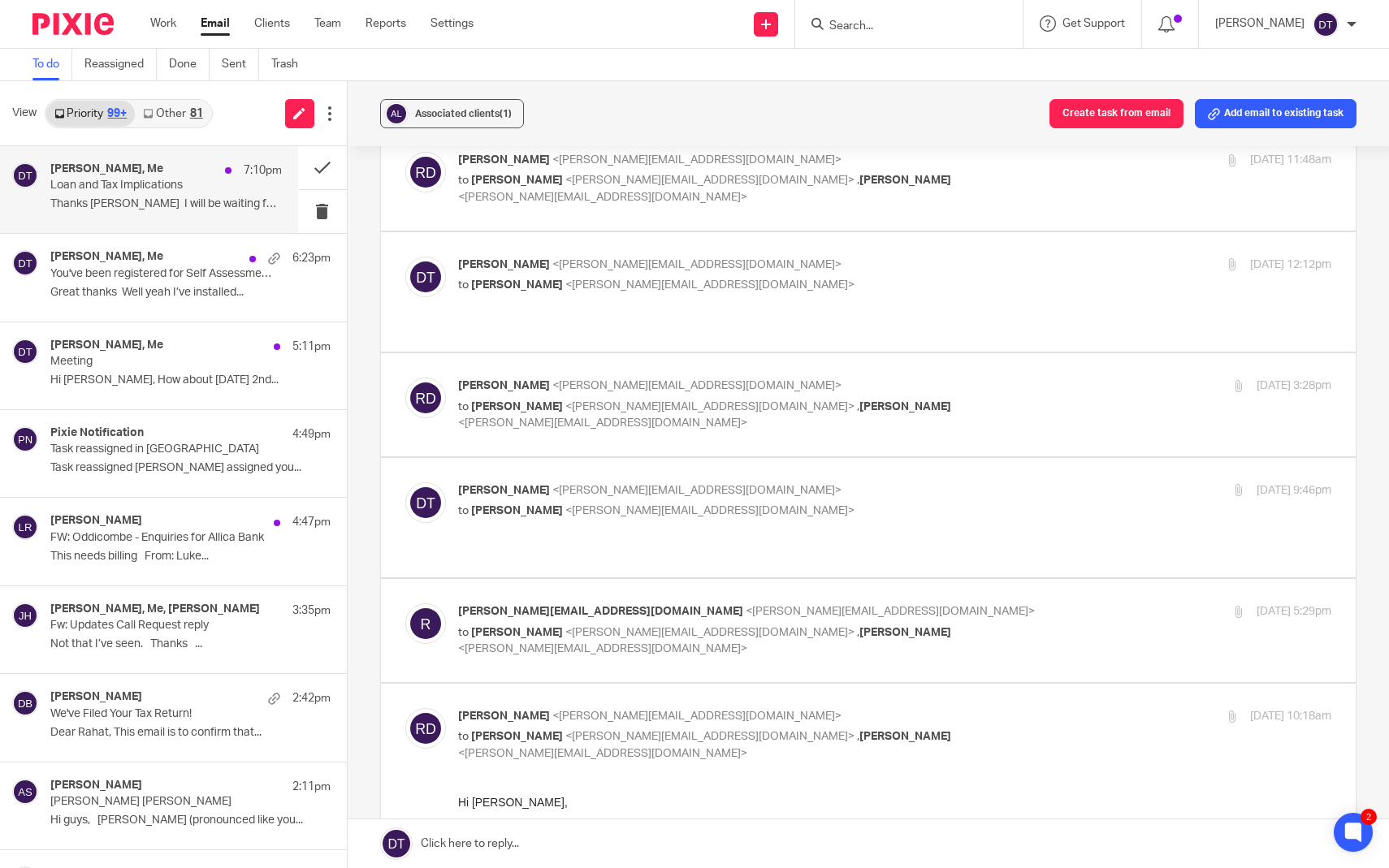
scroll to position [0, 0]
click at [184, 120] on link "Other 81" at bounding box center [173, 114] width 75 height 26
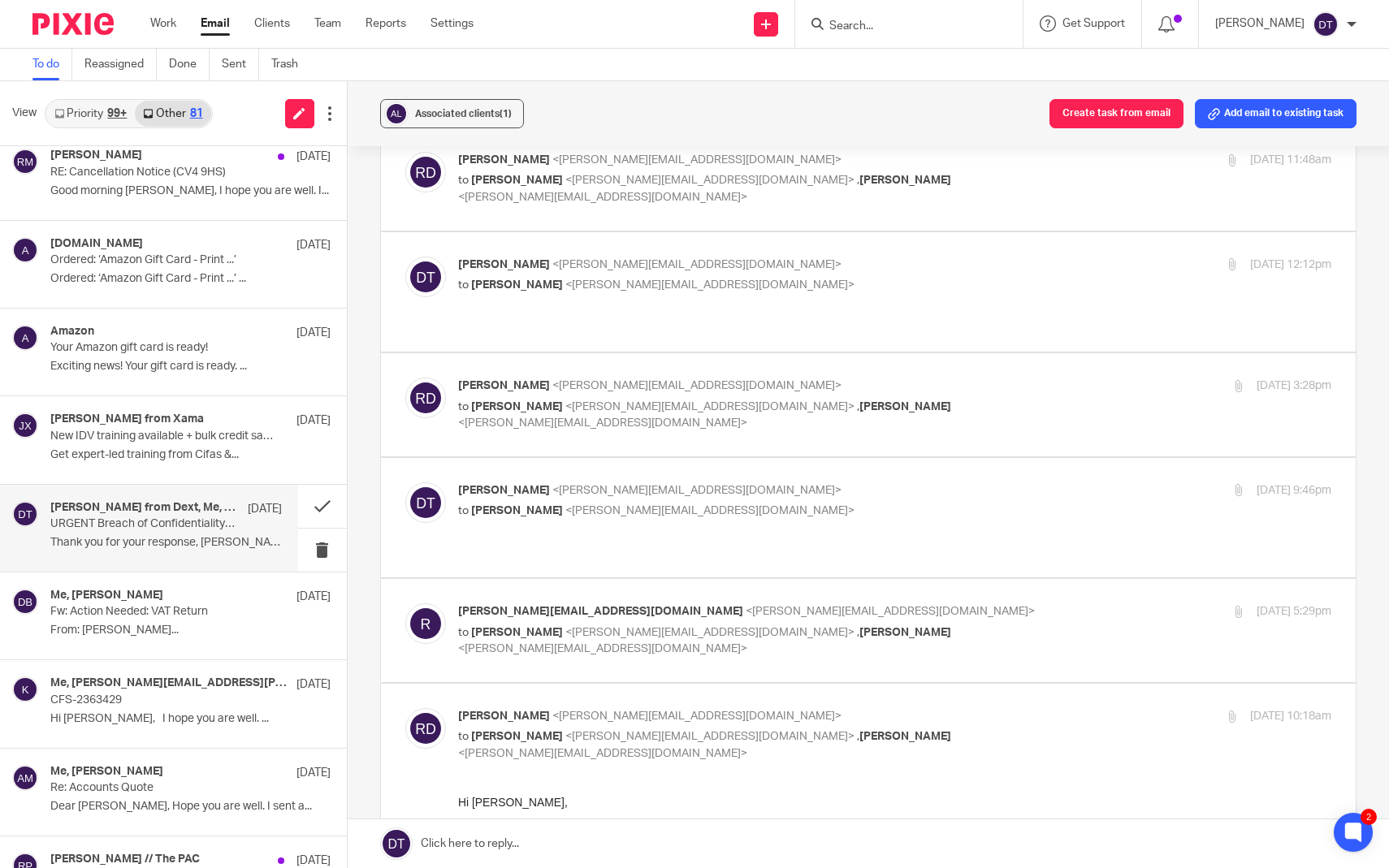
scroll to position [803, 0]
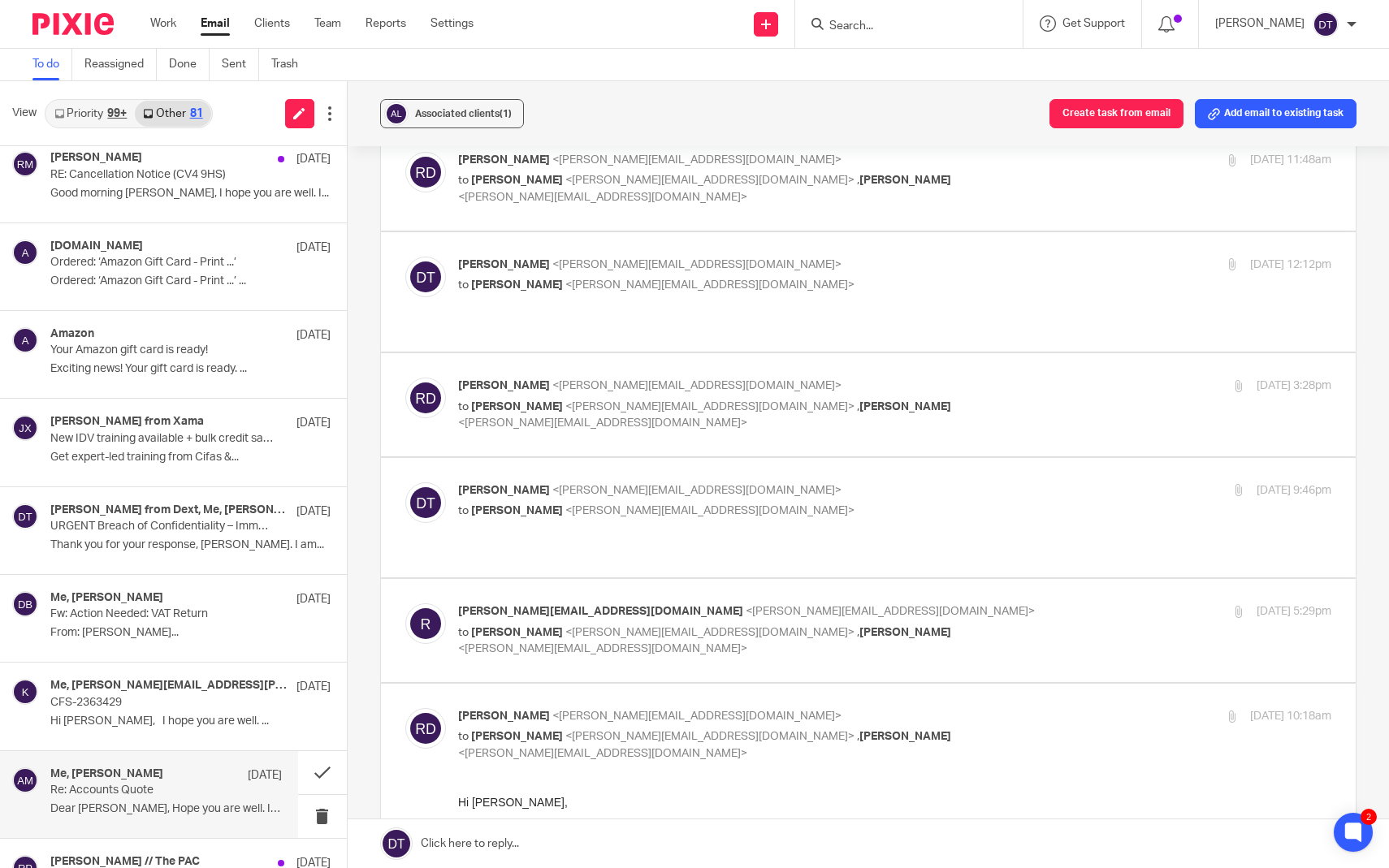
click at [192, 793] on div "Me, [PERSON_NAME] [DATE] Re: Accounts Quote Dear [PERSON_NAME], Hope you are we…" at bounding box center [166, 794] width 231 height 54
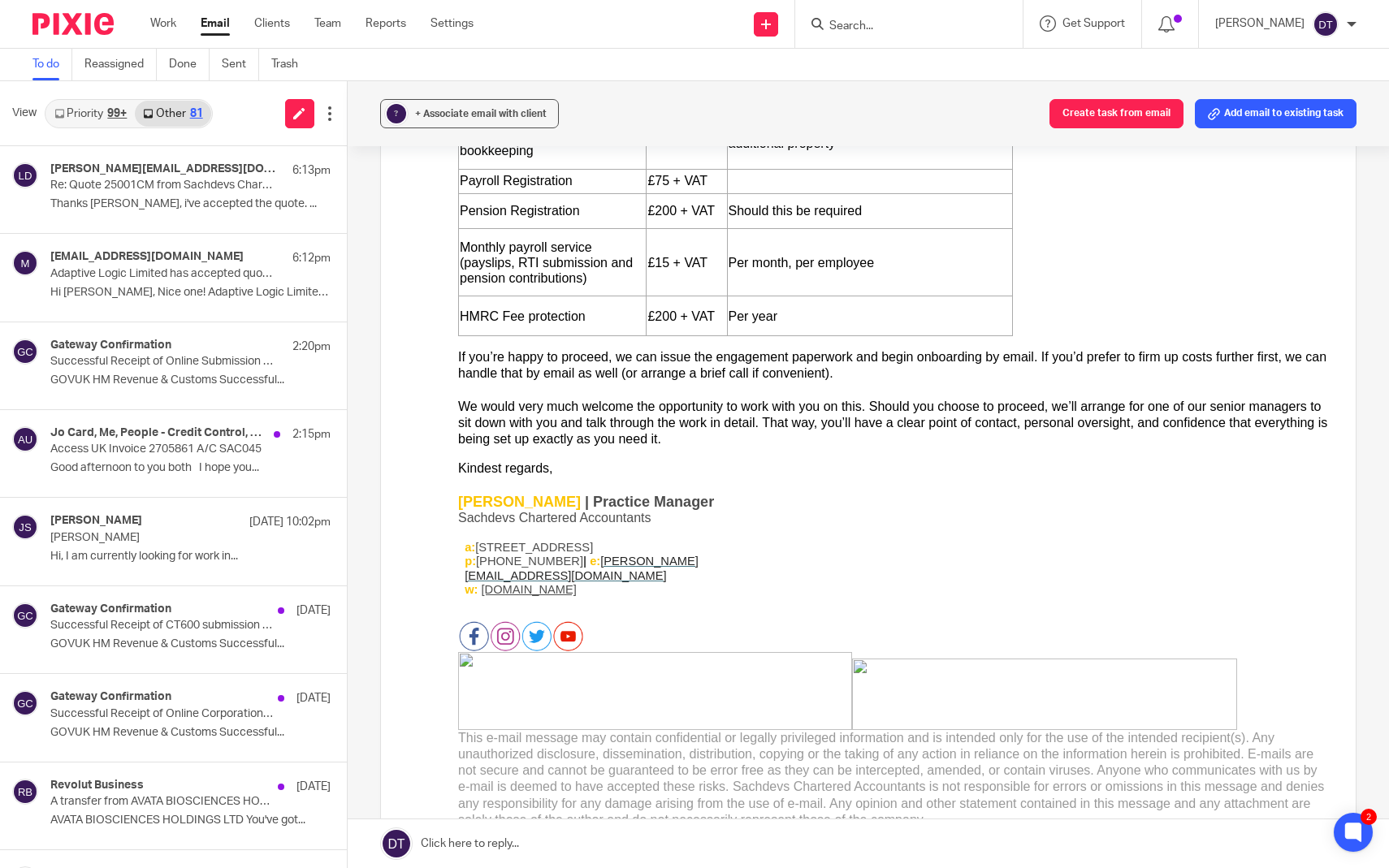
scroll to position [0, 0]
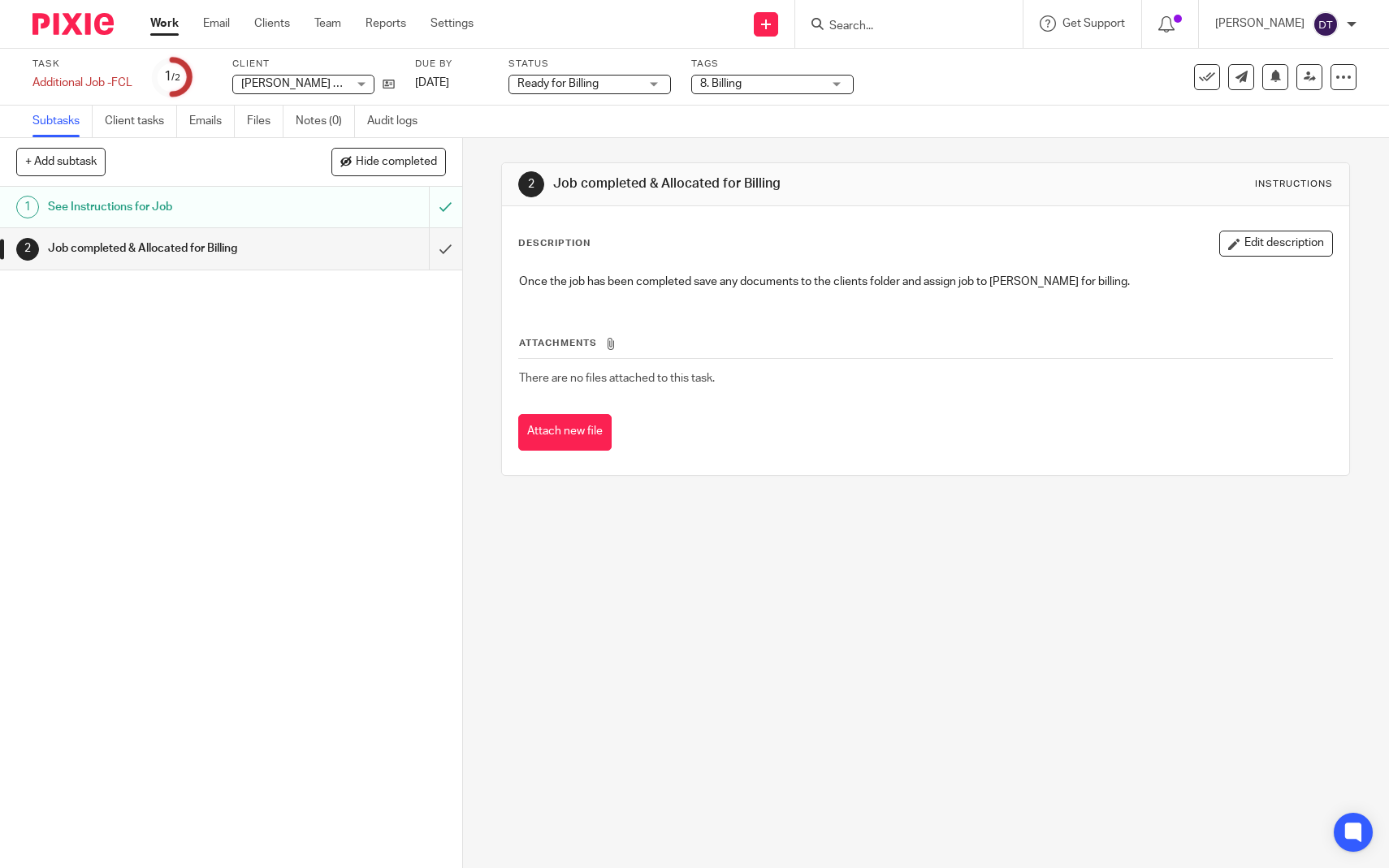
click at [231, 195] on h1 "See Instructions for Job" at bounding box center [170, 208] width 244 height 25
